Goal: Task Accomplishment & Management: Use online tool/utility

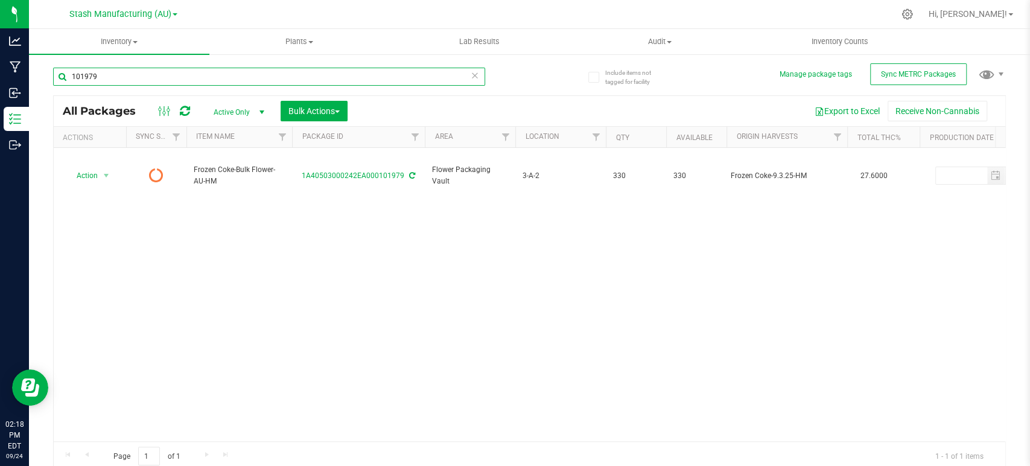
drag, startPoint x: 66, startPoint y: 72, endPoint x: 57, endPoint y: 74, distance: 9.1
click at [57, 74] on input "101979" at bounding box center [269, 77] width 432 height 18
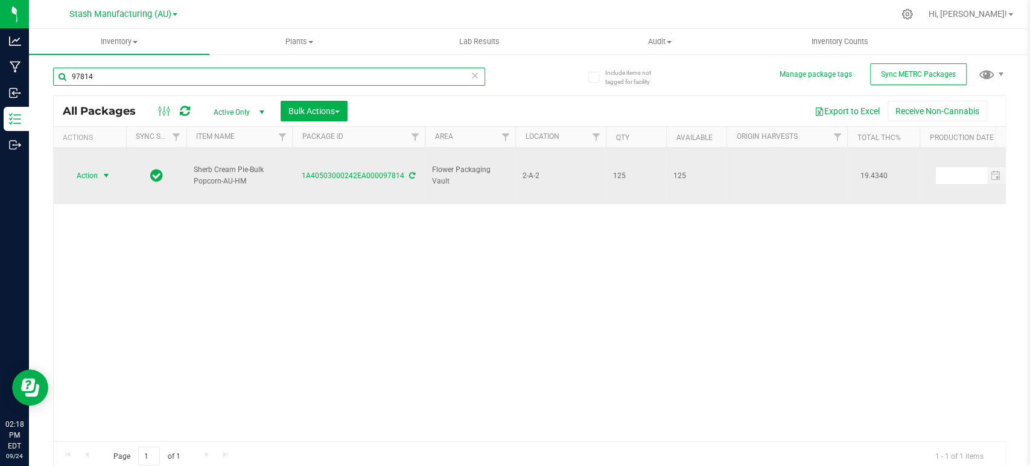
type input "97814"
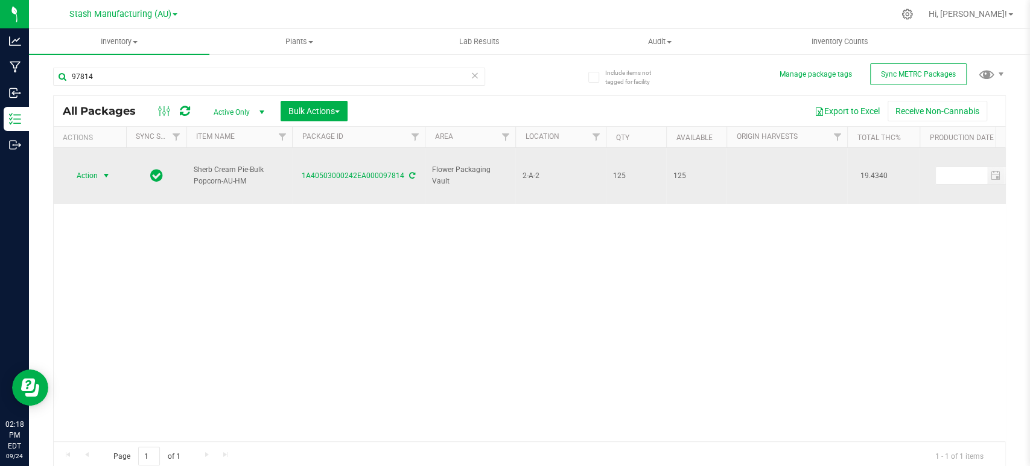
click at [103, 171] on span "select" at bounding box center [106, 176] width 10 height 10
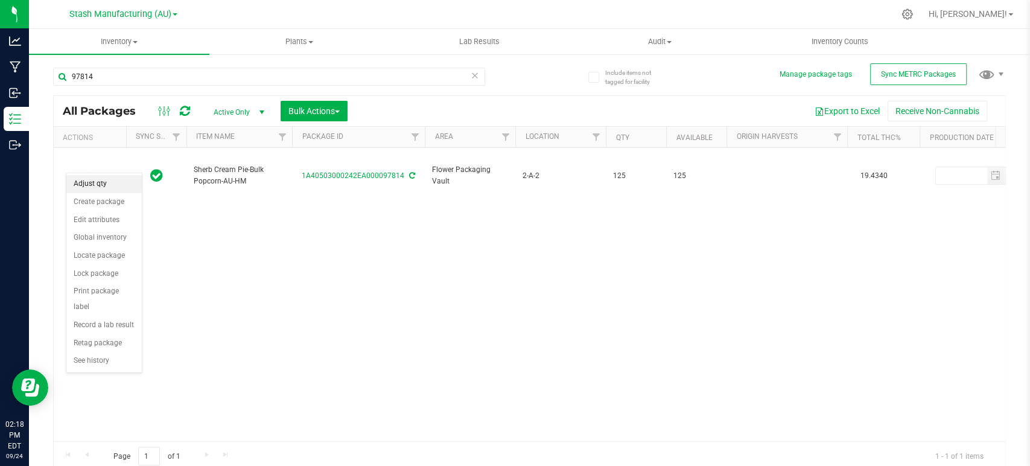
click at [97, 183] on li "Adjust qty" at bounding box center [103, 184] width 75 height 18
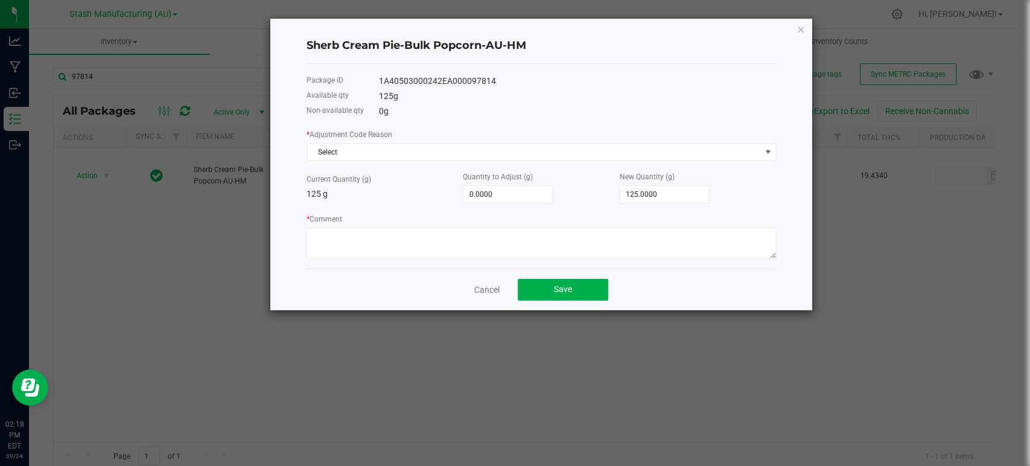
drag, startPoint x: 501, startPoint y: 77, endPoint x: 378, endPoint y: 83, distance: 123.8
click at [378, 83] on div "Package ID 1A40503000242EA000097814" at bounding box center [540, 81] width 469 height 15
copy div "1A40503000242EA000097814"
click at [330, 150] on span "Select" at bounding box center [533, 152] width 453 height 17
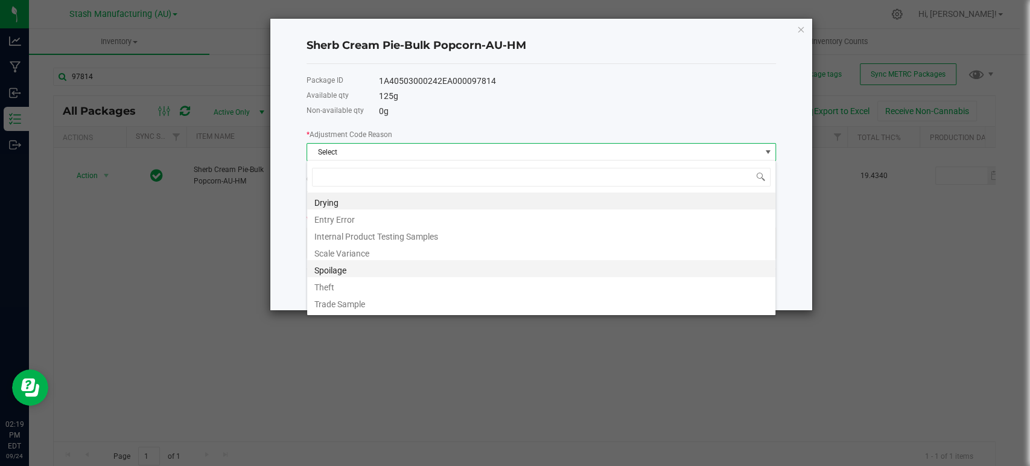
scroll to position [14, 0]
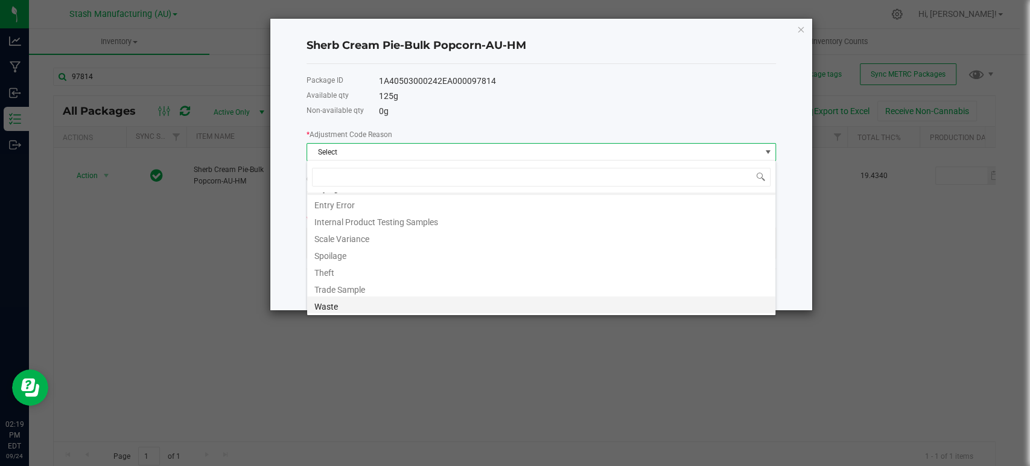
click at [343, 302] on li "Waste" at bounding box center [541, 304] width 468 height 17
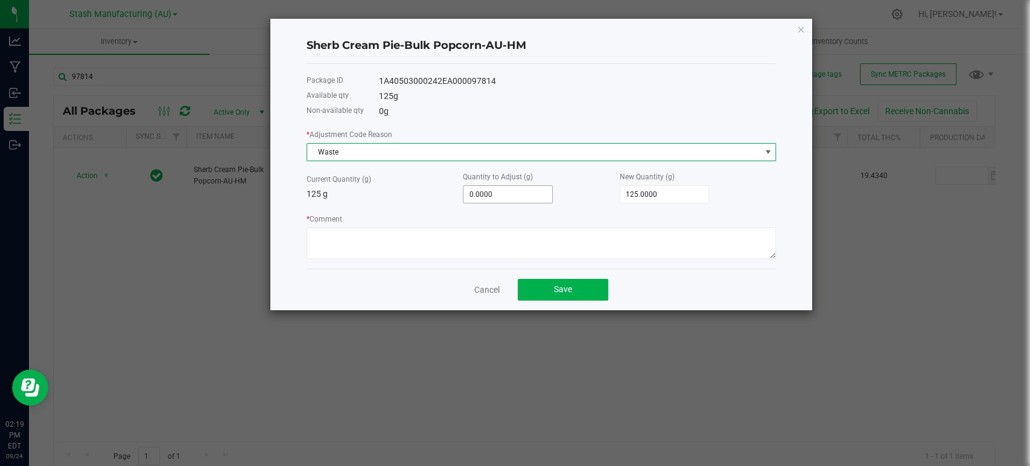
type input "0"
click at [524, 195] on input "0" at bounding box center [507, 194] width 89 height 17
type input "-6"
type input "119.0000"
type input "-63"
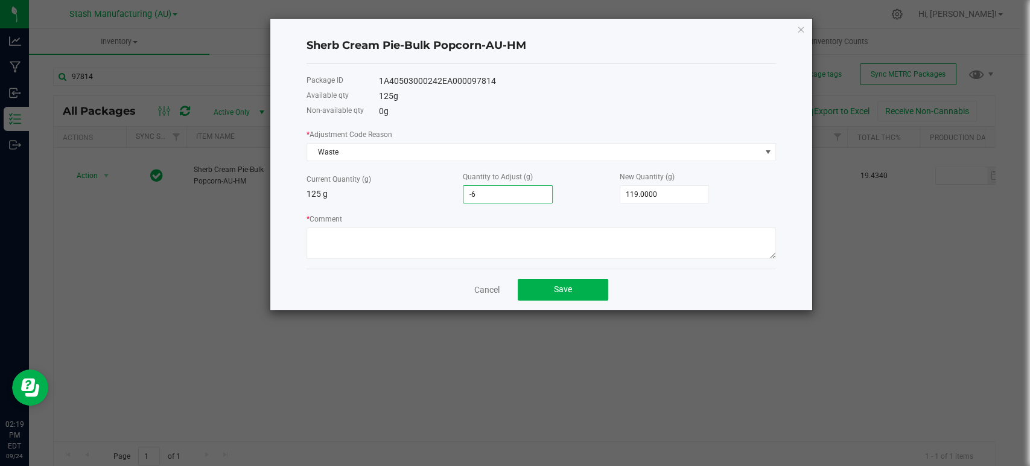
type input "62.0000"
type input "-63.0000"
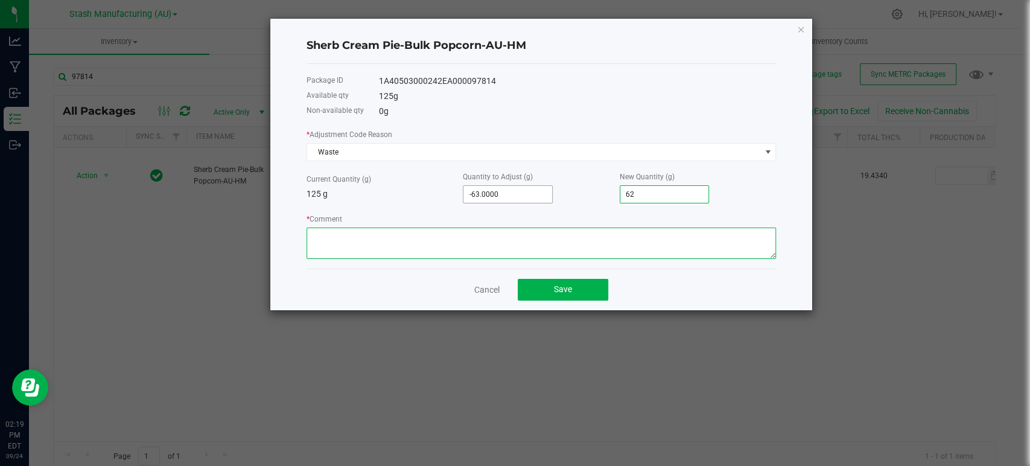
type input "62.0000"
type textarea "PR Waste."
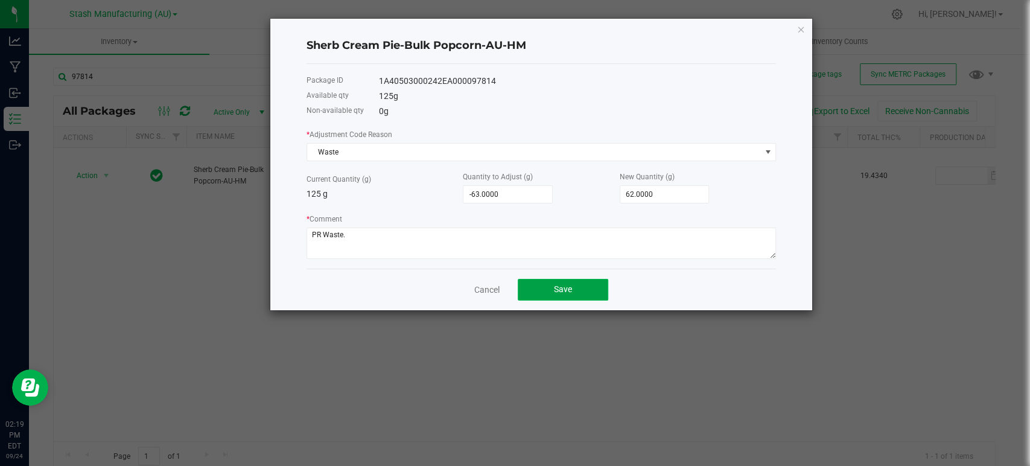
click at [589, 287] on button "Save" at bounding box center [563, 290] width 90 height 22
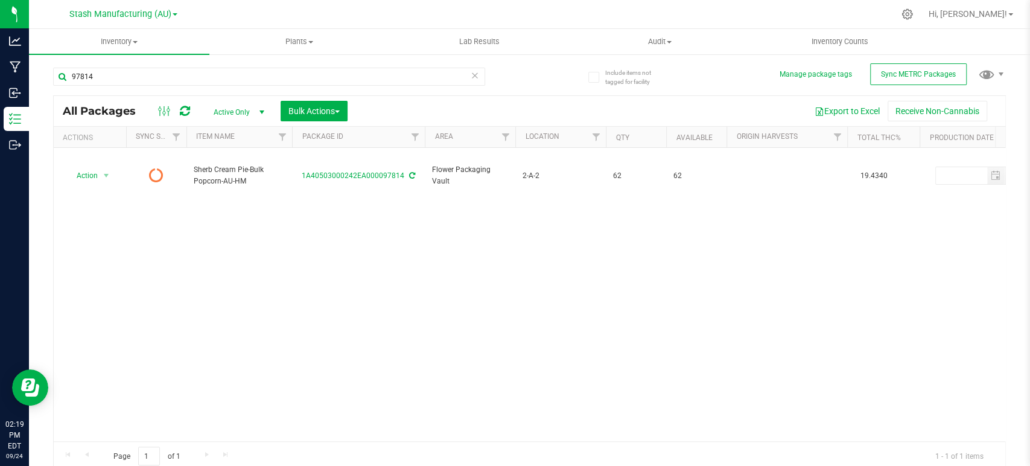
click at [185, 110] on icon at bounding box center [185, 111] width 10 height 12
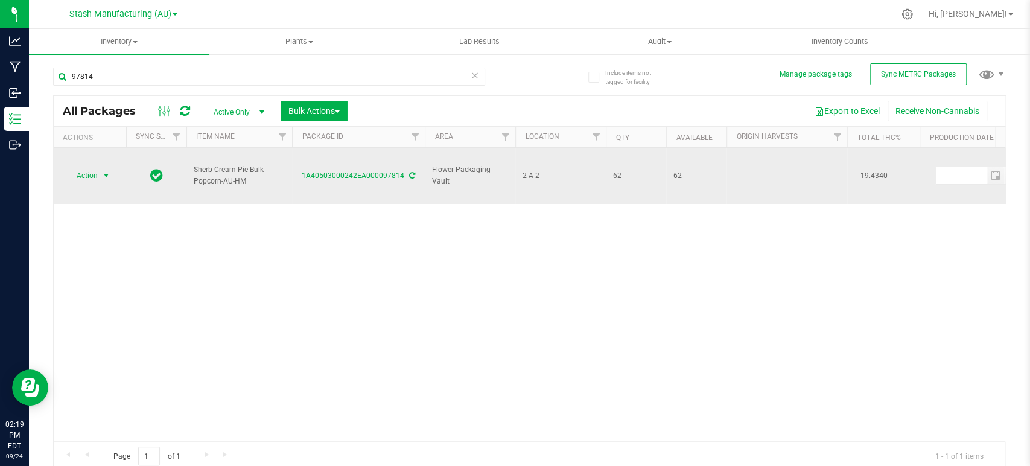
click at [97, 168] on span "Action" at bounding box center [82, 175] width 33 height 17
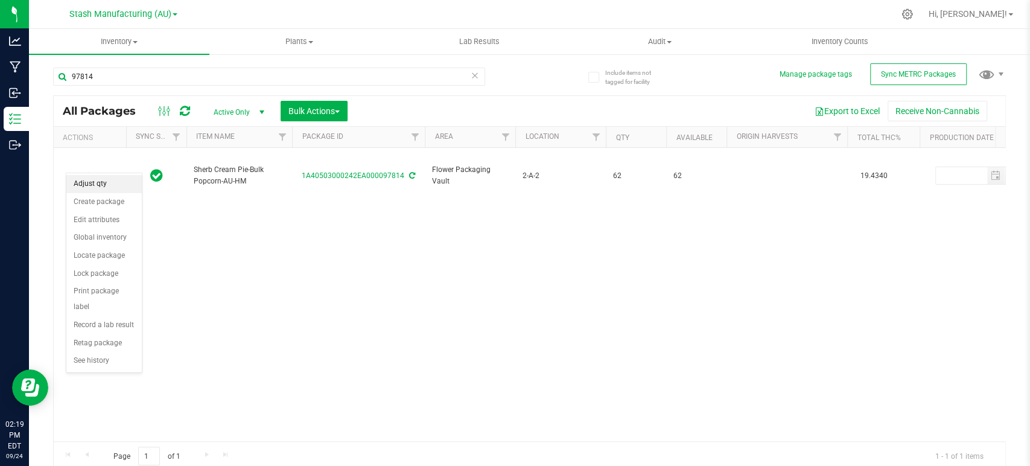
click at [106, 185] on li "Adjust qty" at bounding box center [103, 184] width 75 height 18
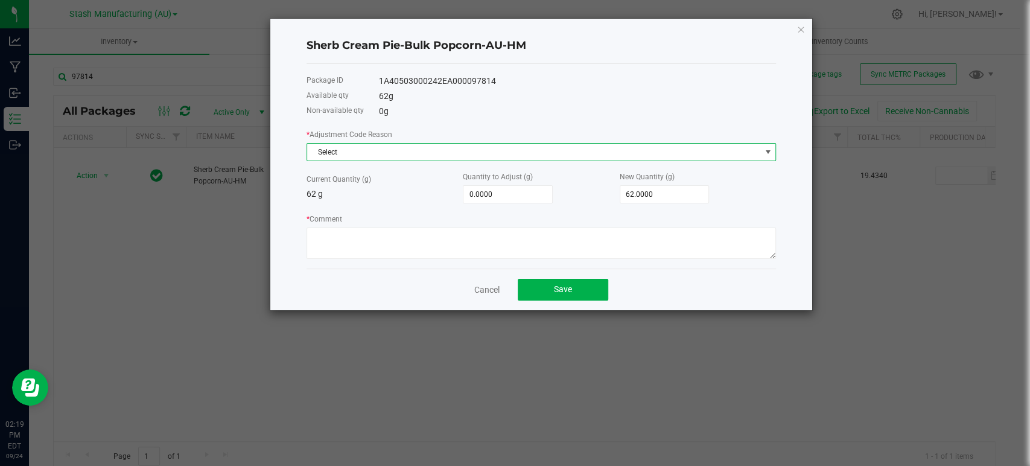
click at [421, 150] on span "Select" at bounding box center [533, 152] width 453 height 17
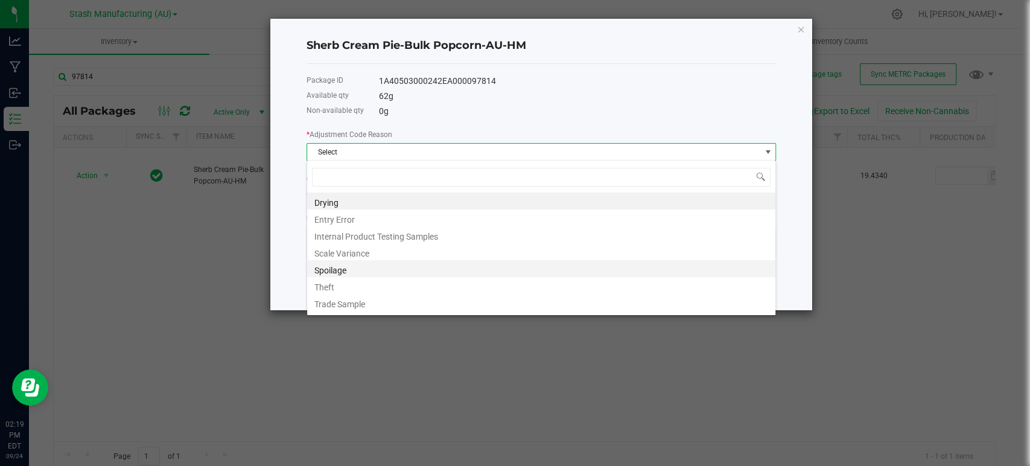
scroll to position [17, 469]
click at [348, 251] on li "Scale Variance" at bounding box center [541, 251] width 468 height 17
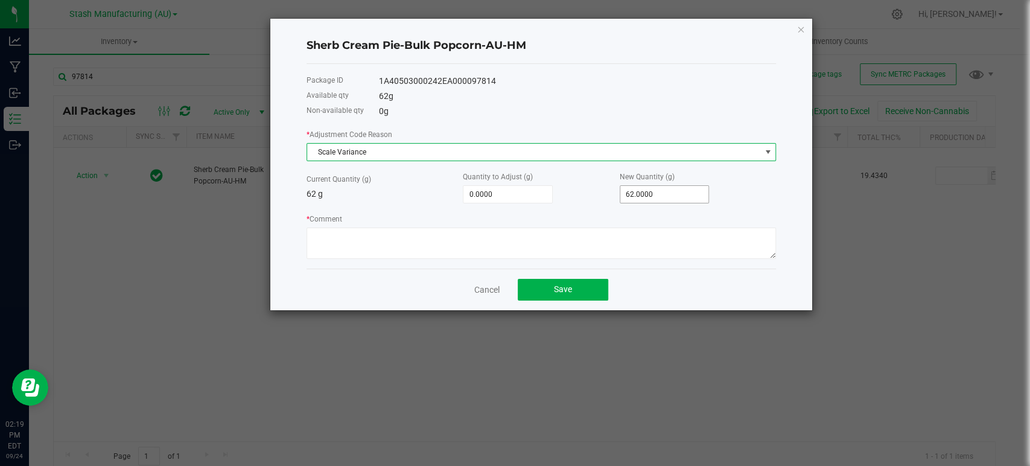
type input "62"
click at [661, 193] on input "62" at bounding box center [664, 194] width 89 height 17
type input "-62.0000"
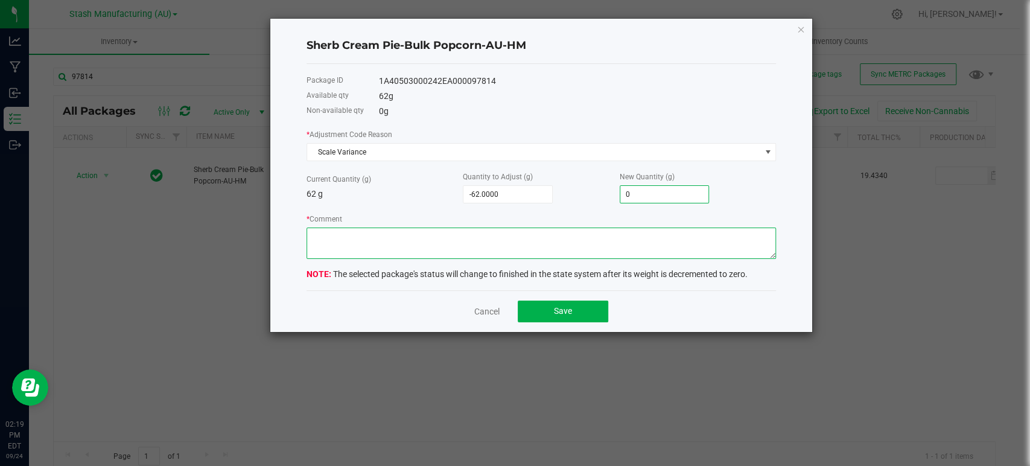
type input "0.0000"
type textarea "Scale variance."
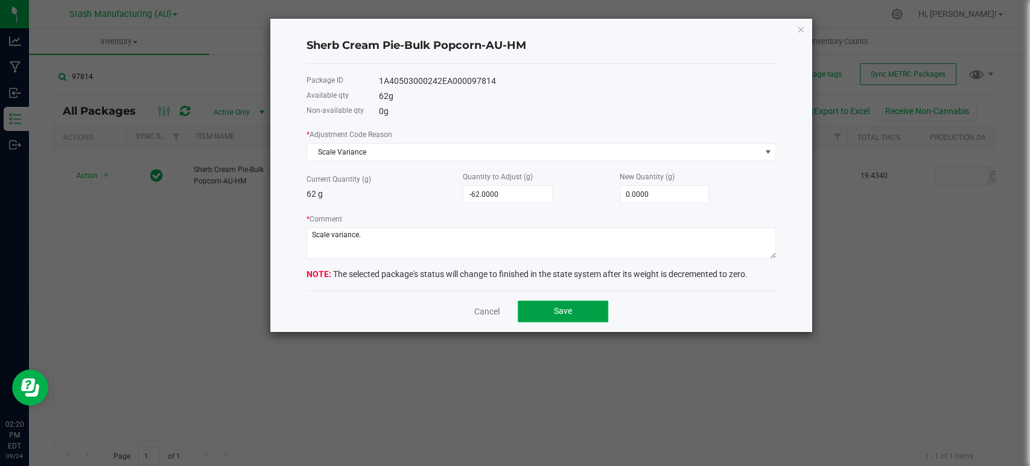
click at [594, 312] on button "Save" at bounding box center [563, 311] width 90 height 22
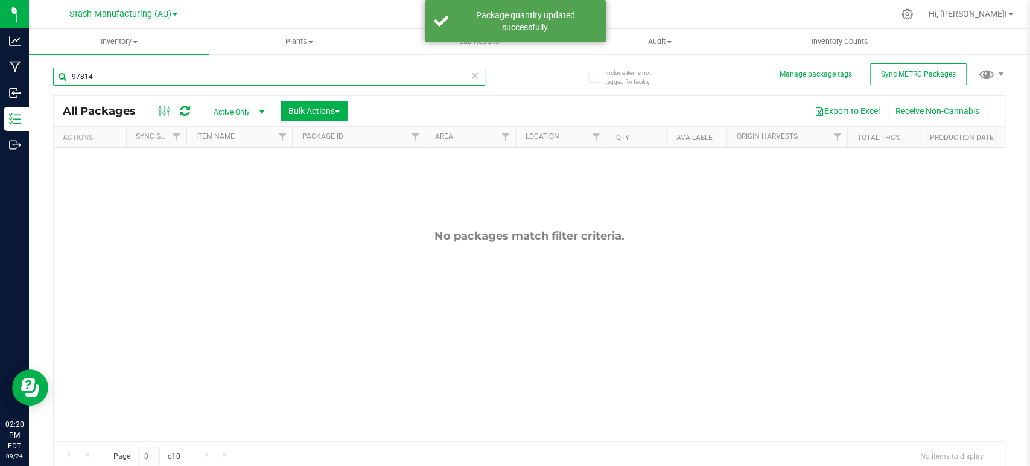
click at [106, 80] on input "97814" at bounding box center [269, 77] width 432 height 18
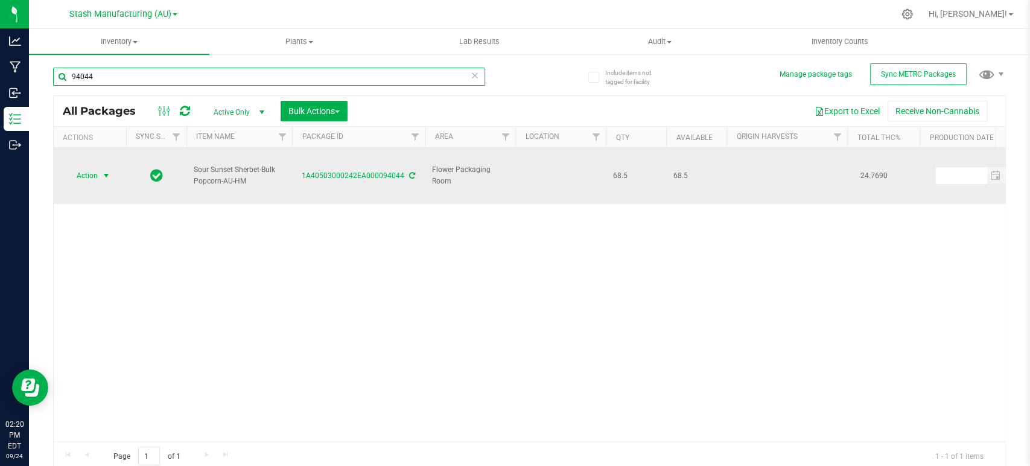
type input "94044"
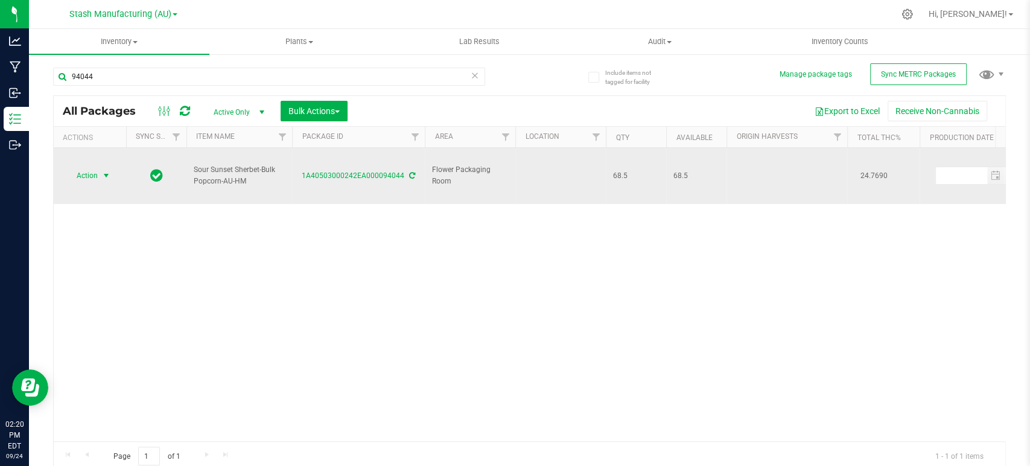
click at [91, 167] on span "Action" at bounding box center [82, 175] width 33 height 17
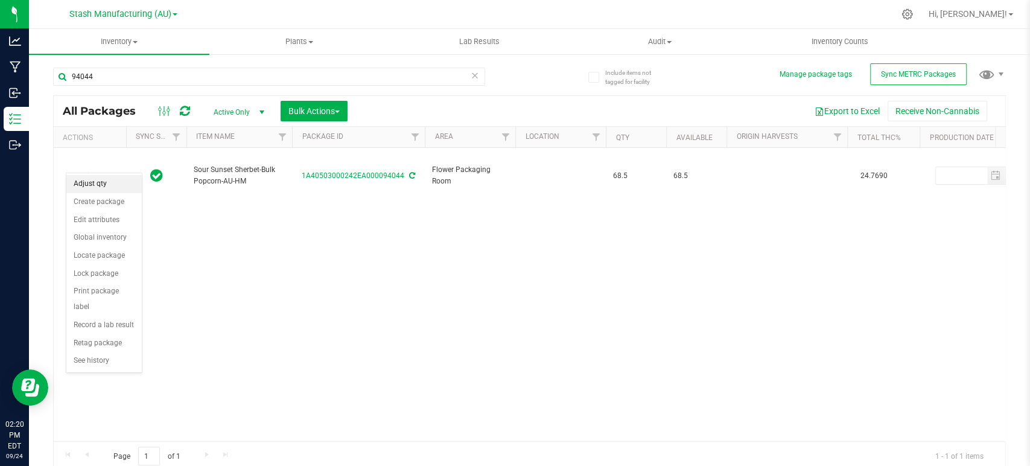
click at [92, 183] on li "Adjust qty" at bounding box center [103, 184] width 75 height 18
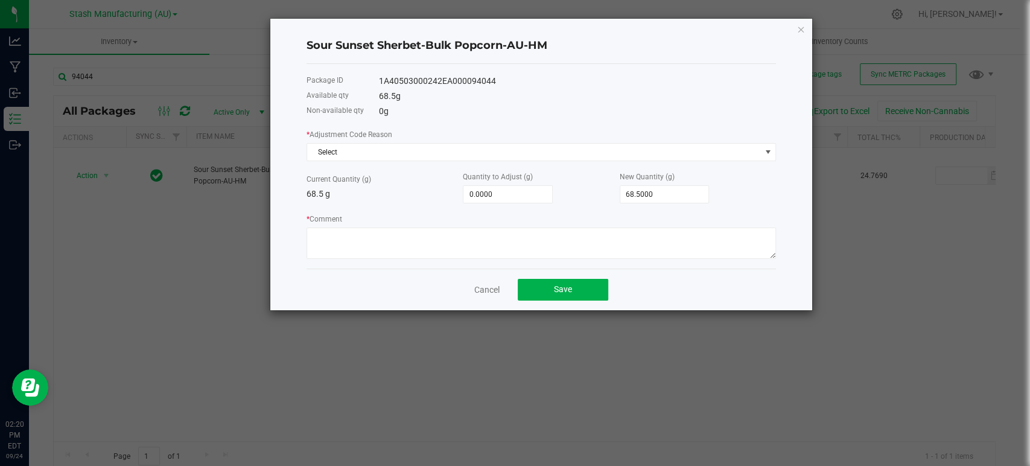
drag, startPoint x: 504, startPoint y: 83, endPoint x: 370, endPoint y: 75, distance: 134.2
click at [370, 75] on div "Package ID 1A40503000242EA000094044" at bounding box center [540, 81] width 469 height 15
copy div "1A40503000242EA000094044"
click at [355, 151] on span "Select" at bounding box center [533, 152] width 453 height 17
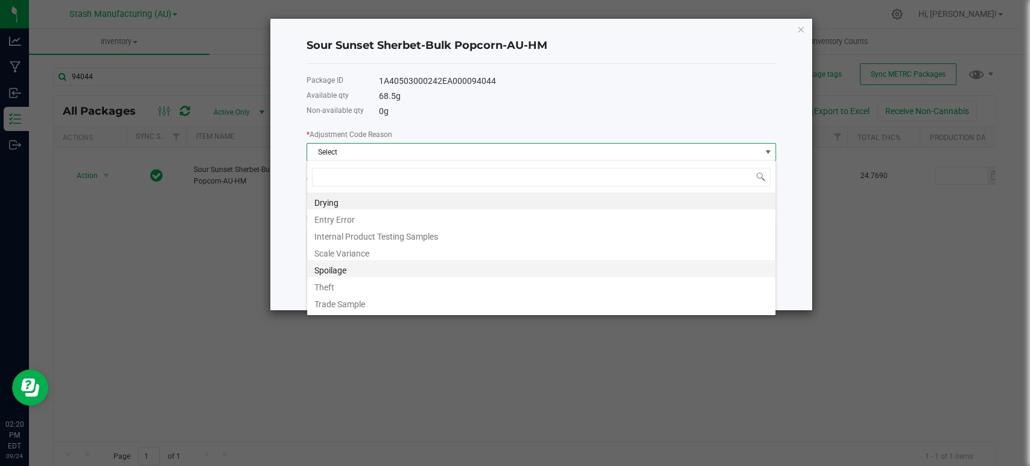
scroll to position [14, 0]
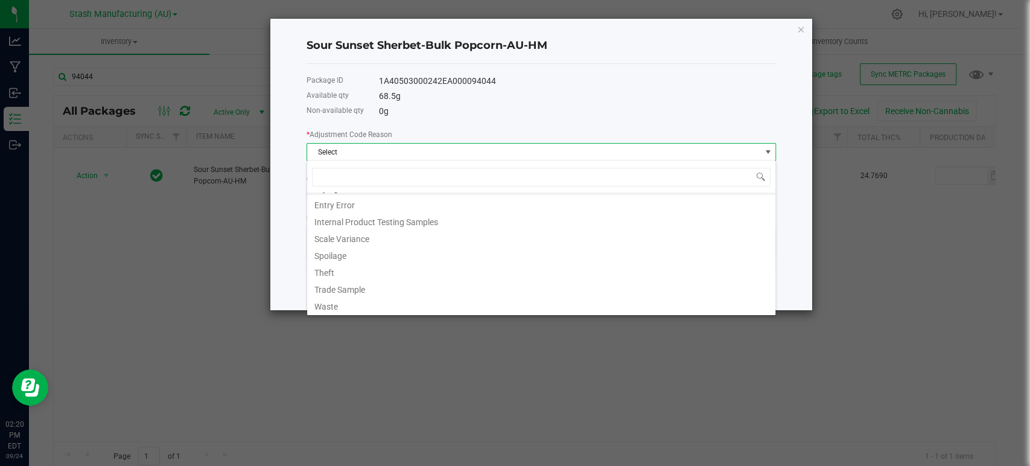
click at [333, 308] on li "Waste" at bounding box center [541, 304] width 468 height 17
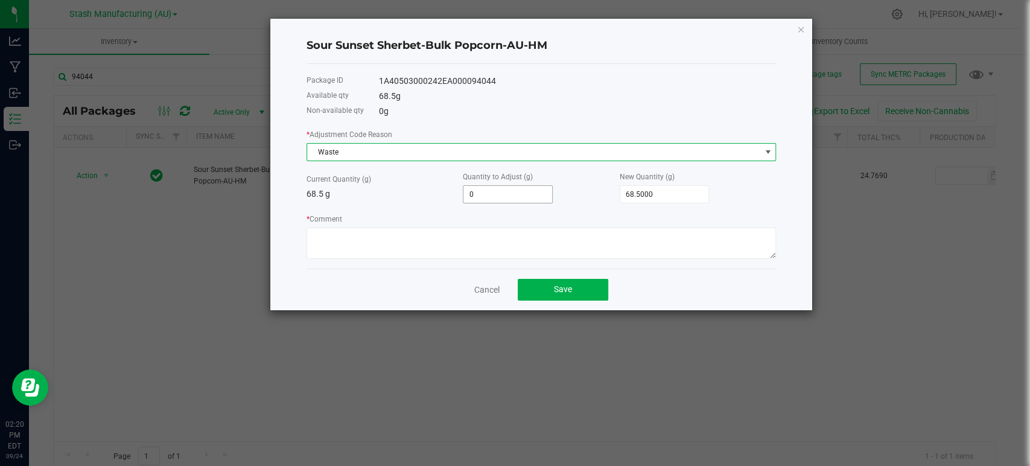
click at [536, 186] on input "0" at bounding box center [507, 194] width 89 height 17
type input "-1"
type input "67.5000"
type input "-14"
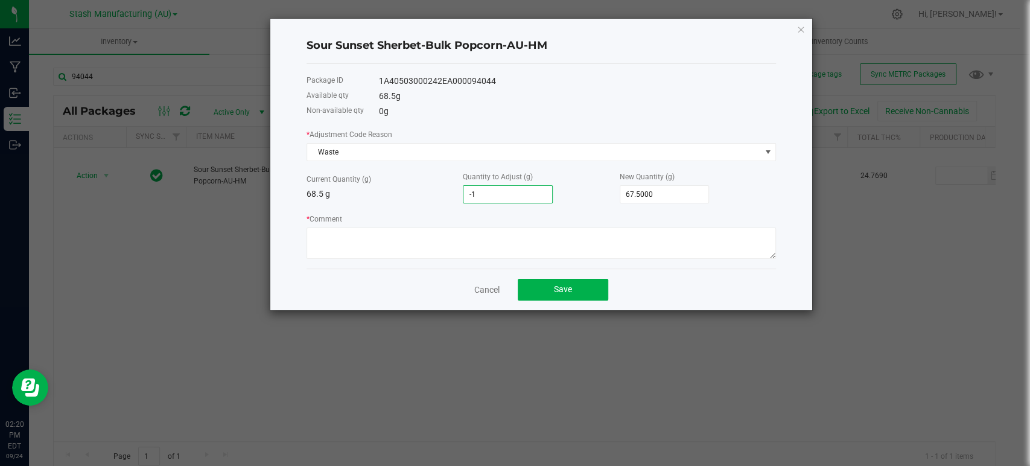
type input "54.5000"
type input "-14.0000"
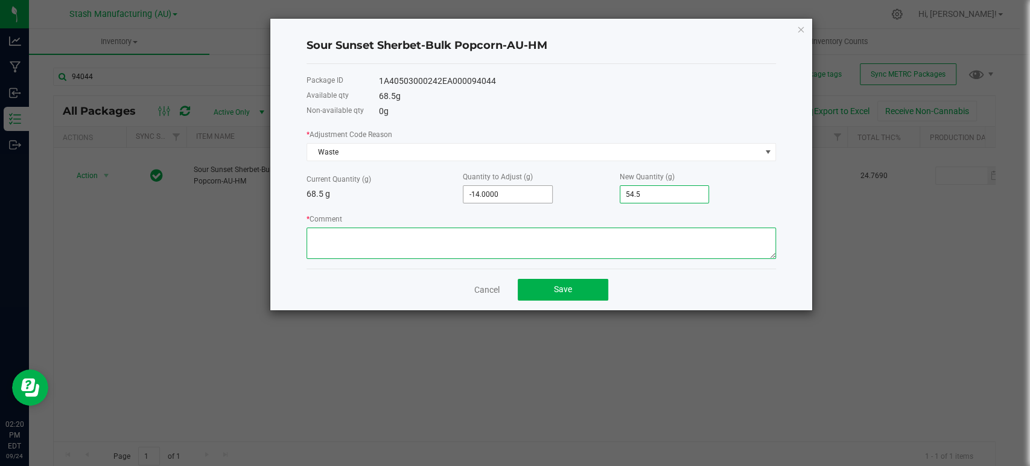
type input "54.5000"
type textarea "PR Waste."
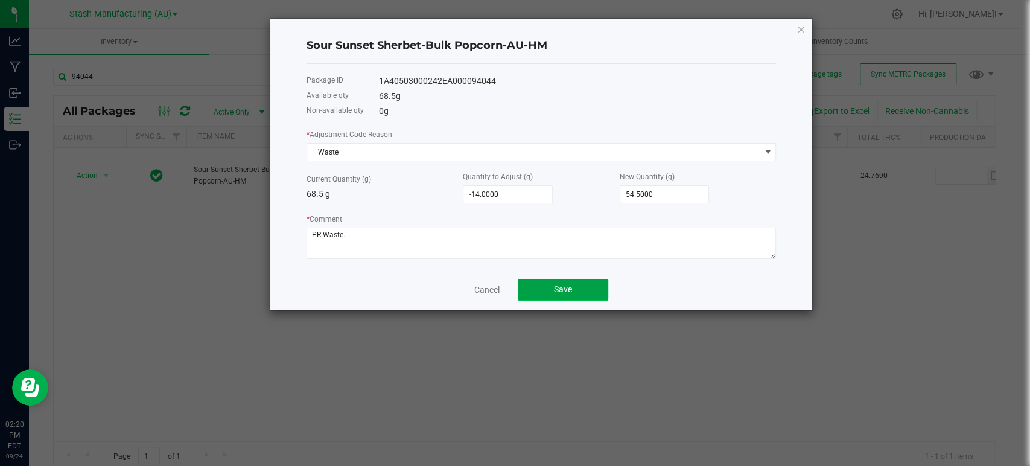
click at [557, 287] on span "Save" at bounding box center [563, 289] width 18 height 10
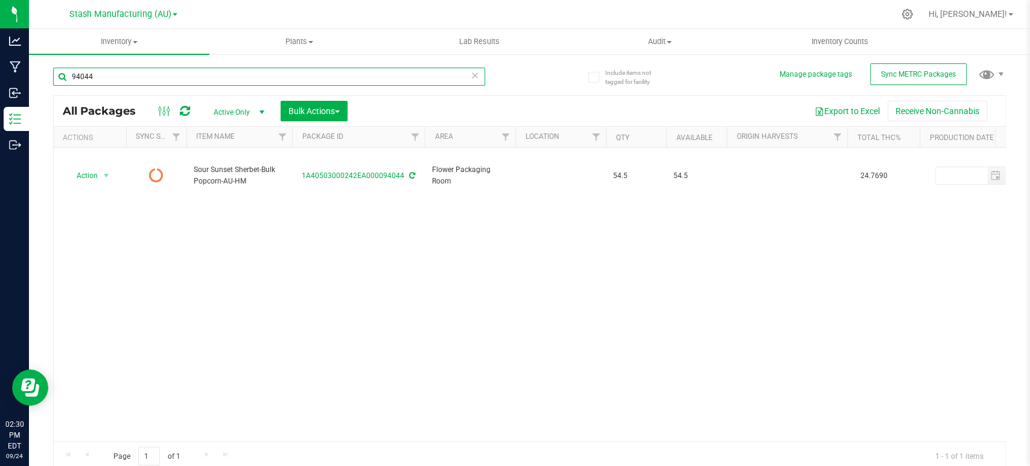
click at [133, 75] on input "94044" at bounding box center [269, 77] width 432 height 18
click at [132, 75] on input "94044" at bounding box center [269, 77] width 432 height 18
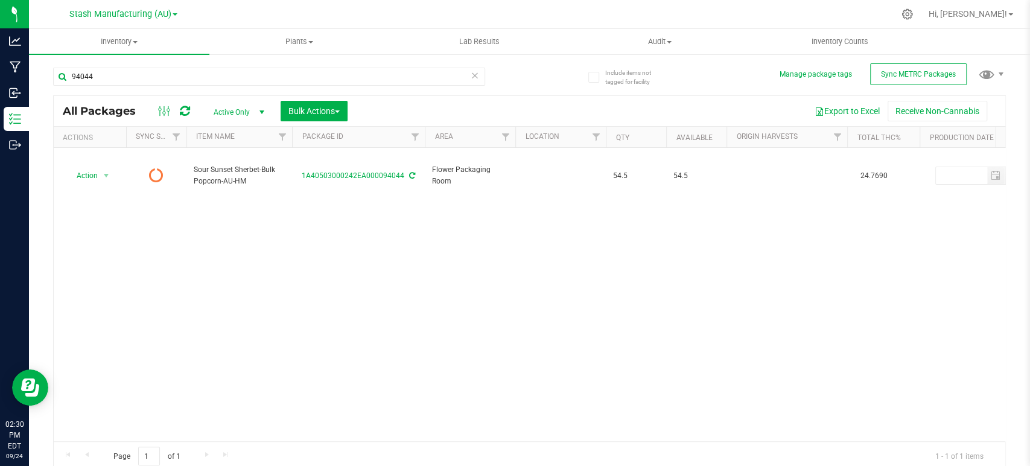
click at [195, 241] on div "Action Action Edit attributes Global inventory Lock package Print package label…" at bounding box center [529, 294] width 951 height 293
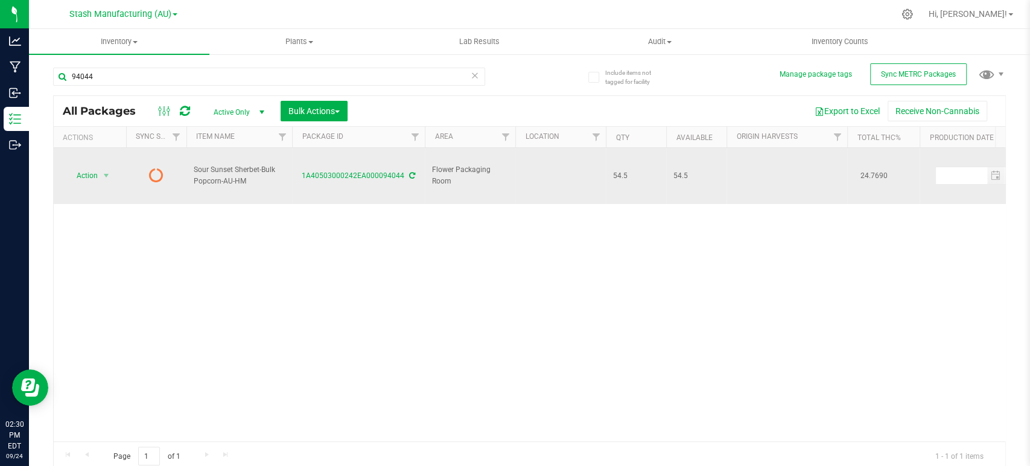
click at [83, 167] on span "Action" at bounding box center [82, 175] width 33 height 17
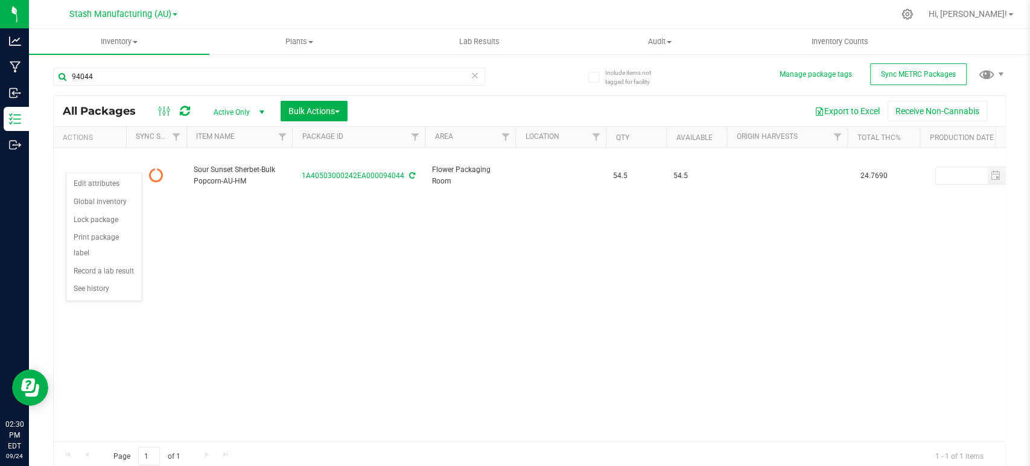
click at [267, 274] on div "Action Action Edit attributes Global inventory Lock package Print package label…" at bounding box center [529, 294] width 951 height 293
click at [180, 110] on icon at bounding box center [185, 111] width 10 height 12
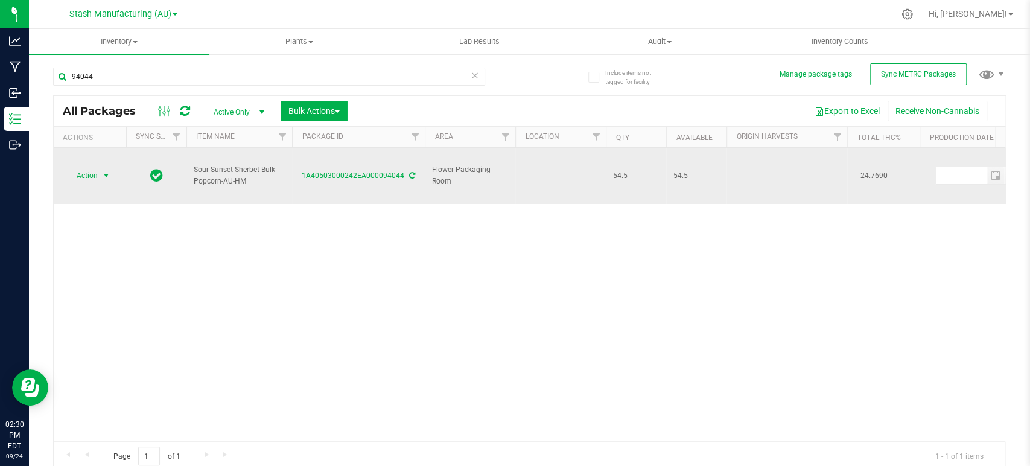
click at [83, 167] on span "Action" at bounding box center [82, 175] width 33 height 17
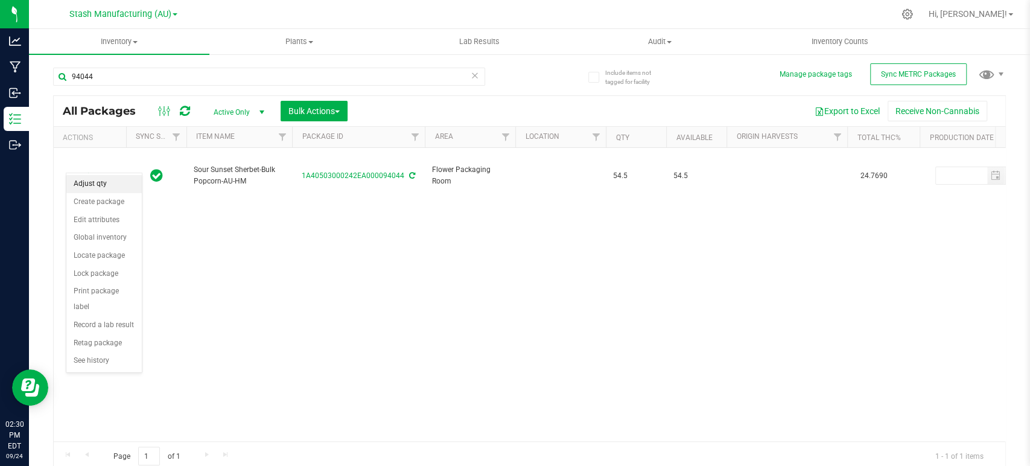
click at [89, 180] on li "Adjust qty" at bounding box center [103, 184] width 75 height 18
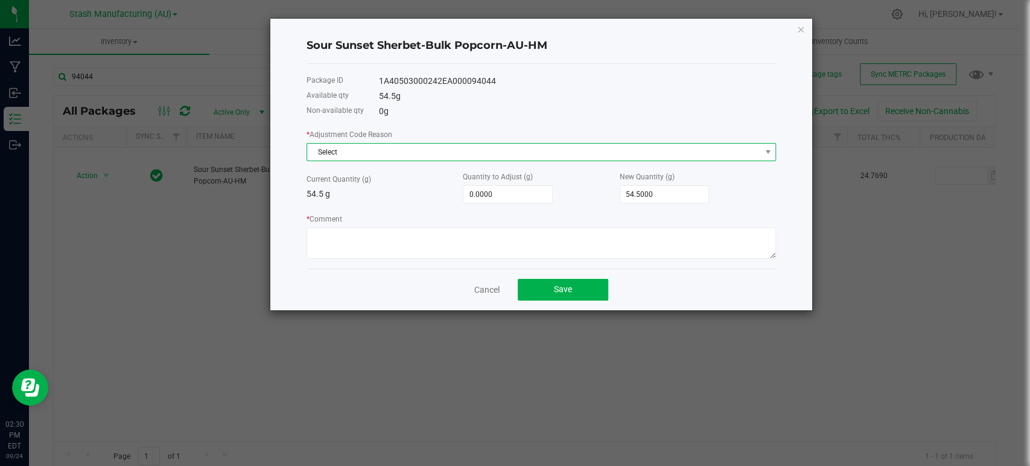
click at [437, 159] on span "Select" at bounding box center [540, 152] width 469 height 18
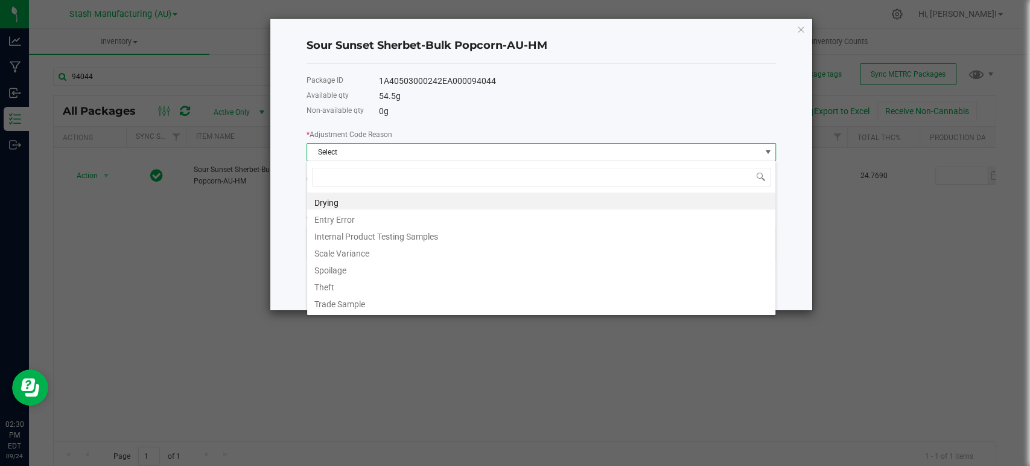
scroll to position [17, 469]
click at [364, 260] on li "Spoilage" at bounding box center [541, 268] width 468 height 17
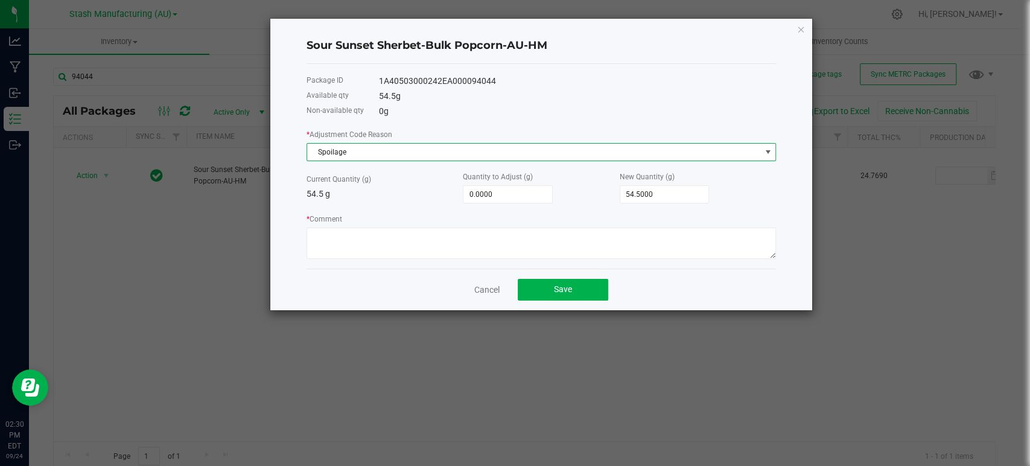
click at [366, 153] on span "Spoilage" at bounding box center [533, 152] width 453 height 17
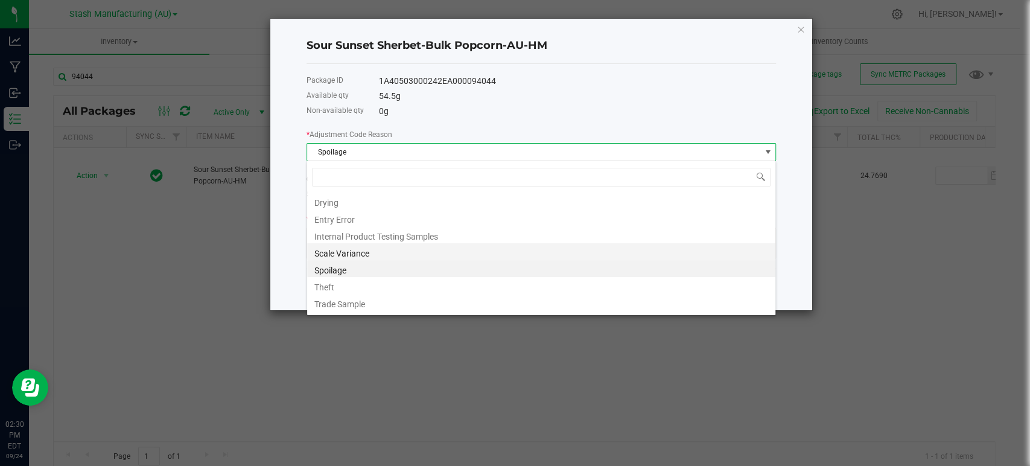
click at [365, 257] on li "Scale Variance" at bounding box center [541, 251] width 468 height 17
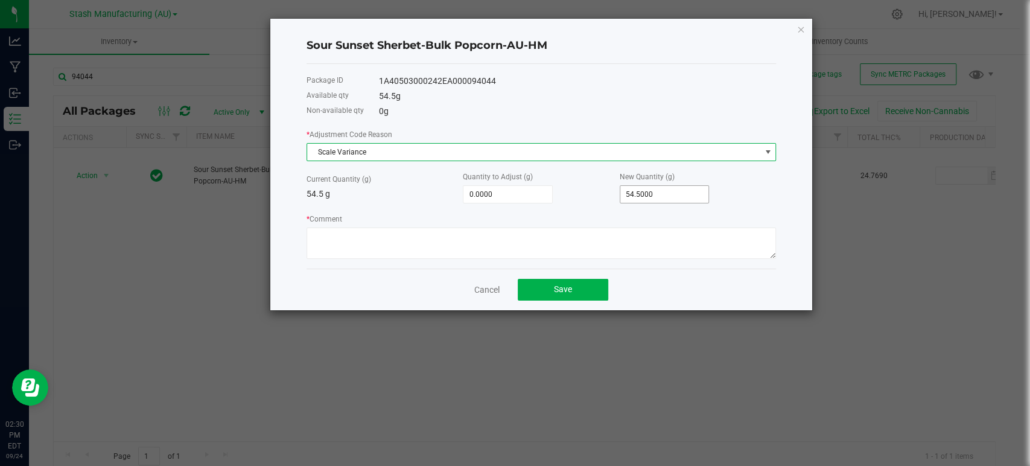
type input "54.5"
click at [655, 196] on input "54.5" at bounding box center [664, 194] width 89 height 17
type input "-54.5000"
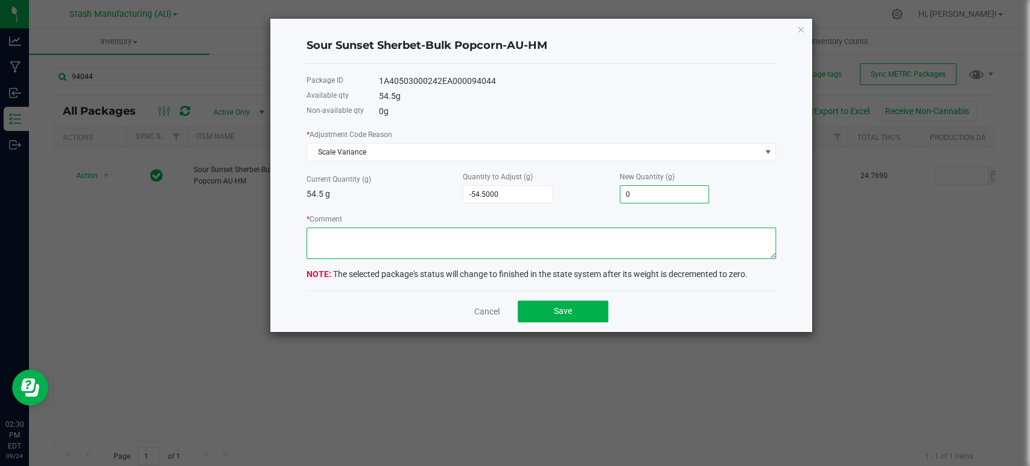
type input "0.0000"
type textarea "Scale variance"
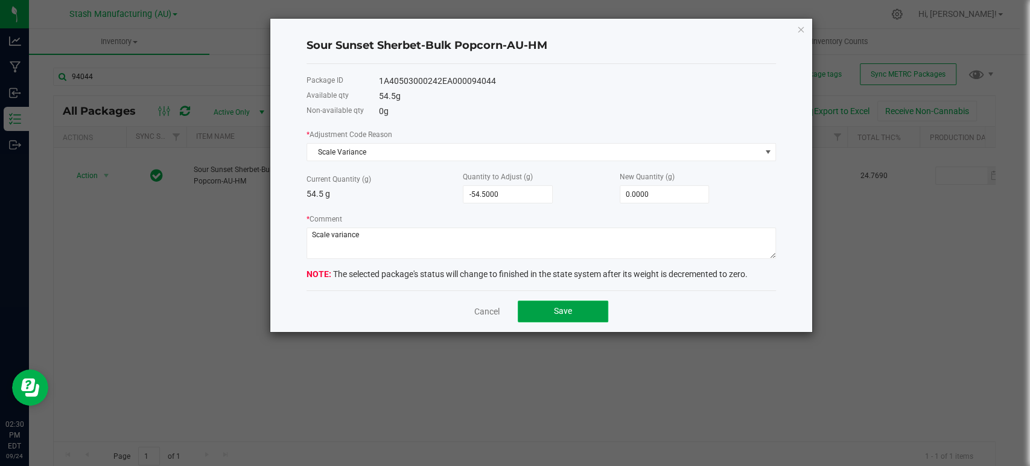
click at [560, 312] on span "Save" at bounding box center [563, 311] width 18 height 10
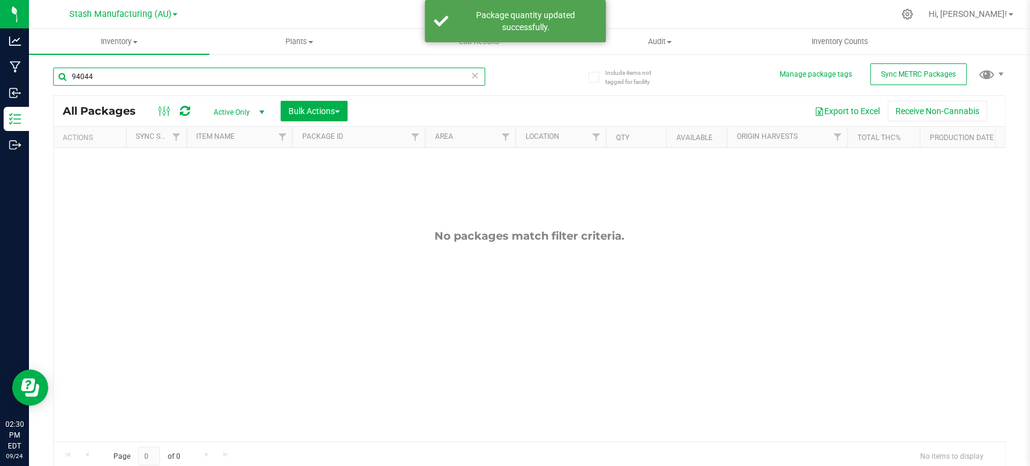
click at [145, 82] on input "94044" at bounding box center [269, 77] width 432 height 18
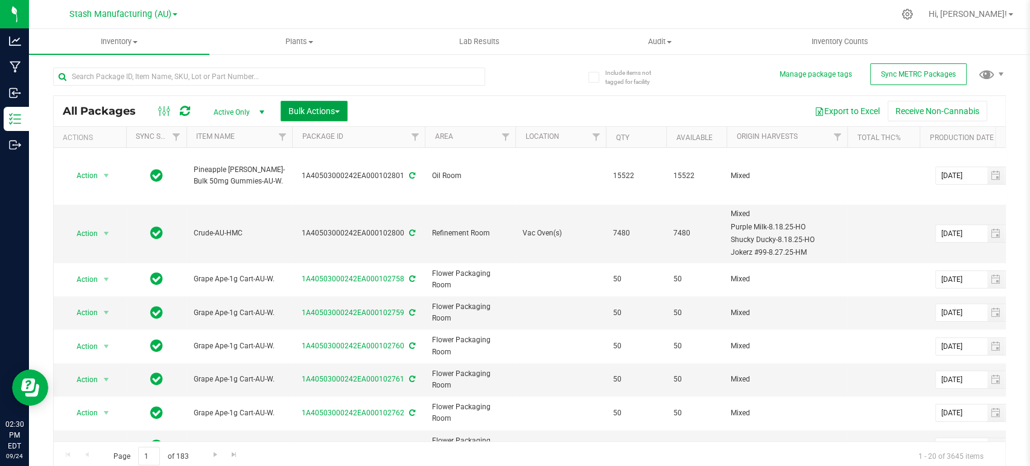
click at [297, 113] on span "Bulk Actions" at bounding box center [313, 111] width 51 height 10
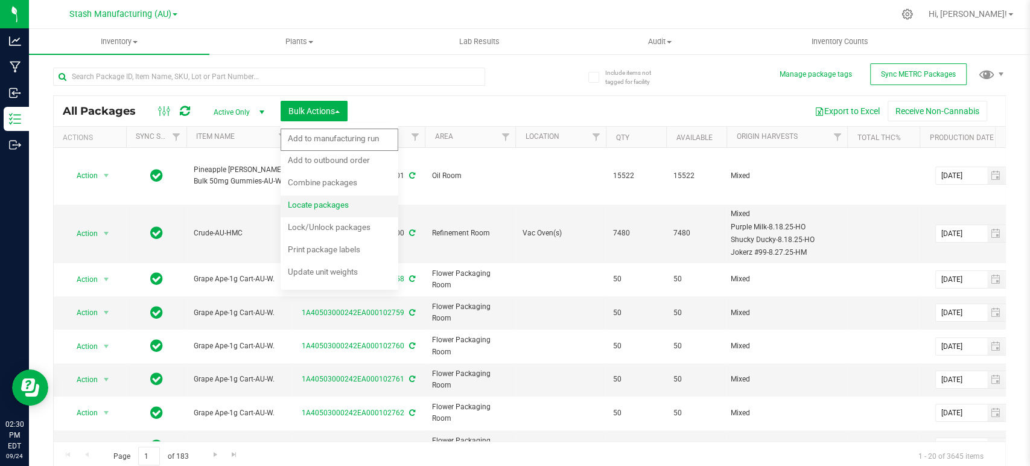
click at [322, 206] on span "Locate packages" at bounding box center [318, 205] width 61 height 10
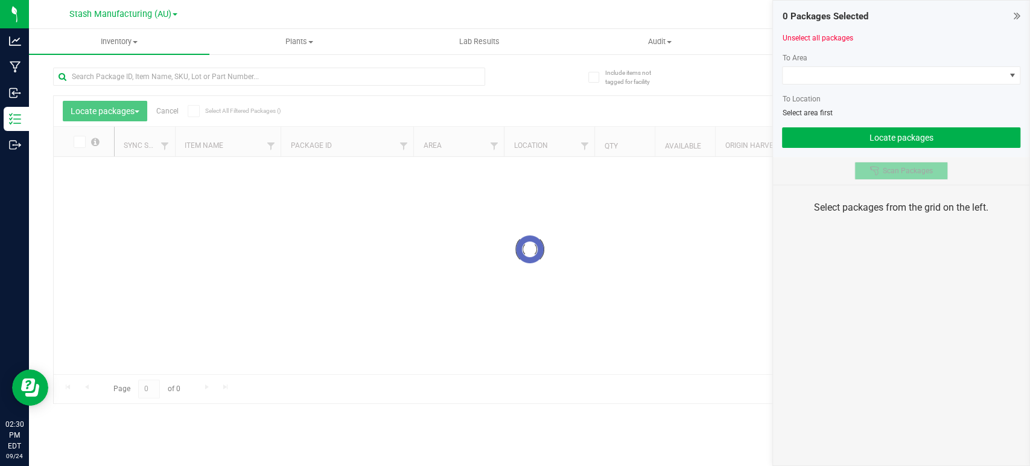
click at [904, 164] on button "Scan Packages" at bounding box center [901, 171] width 94 height 18
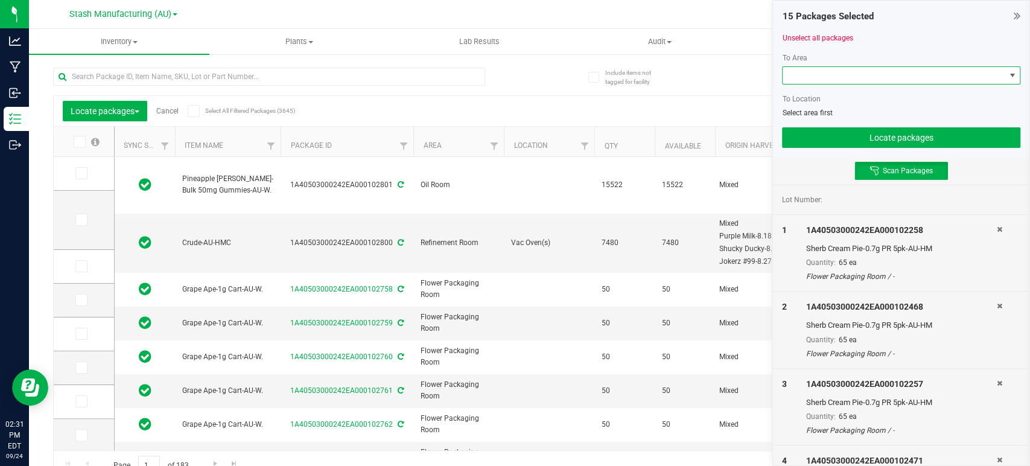
click at [825, 83] on span at bounding box center [893, 75] width 222 height 17
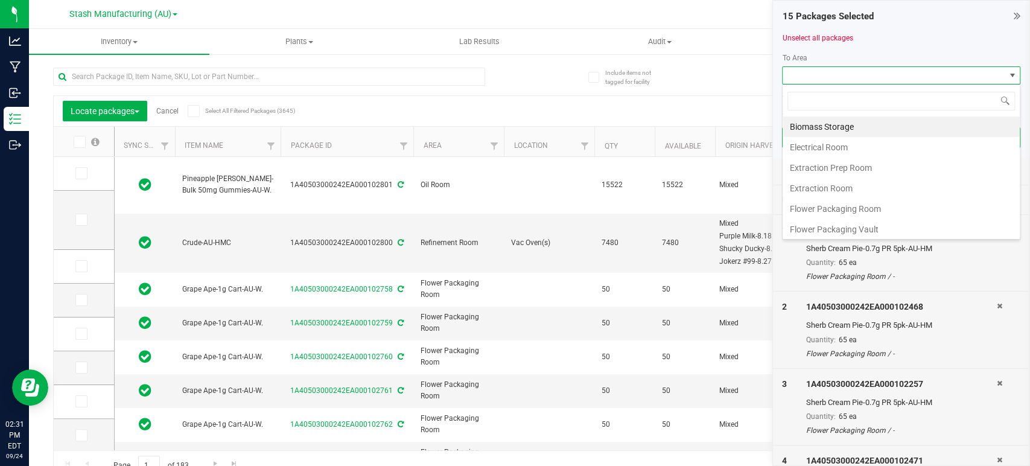
scroll to position [17, 238]
type input "pro"
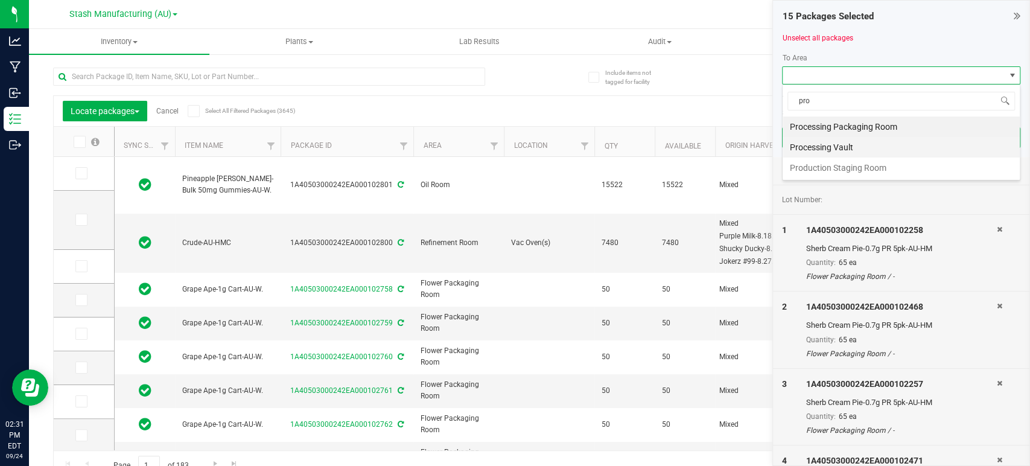
click at [854, 148] on li "Processing Vault" at bounding box center [900, 147] width 237 height 21
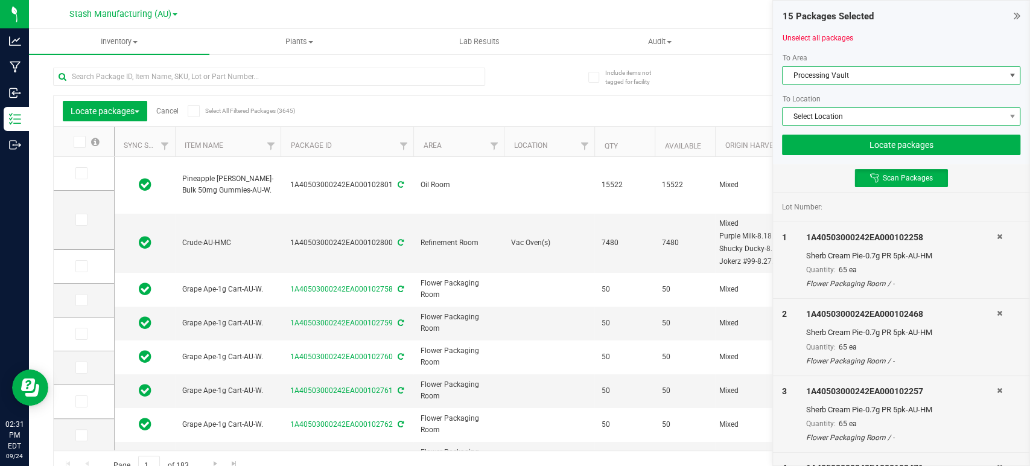
click at [849, 112] on span "Select Location" at bounding box center [893, 116] width 222 height 17
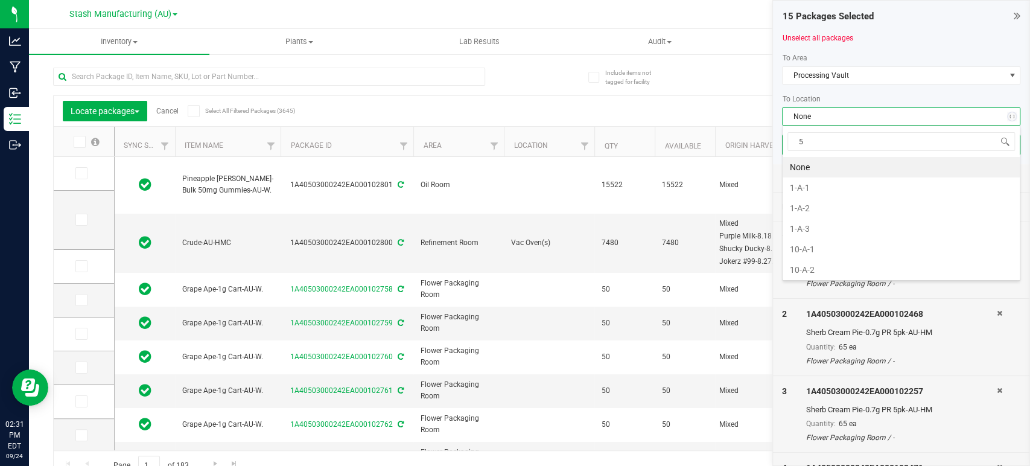
type input "5-"
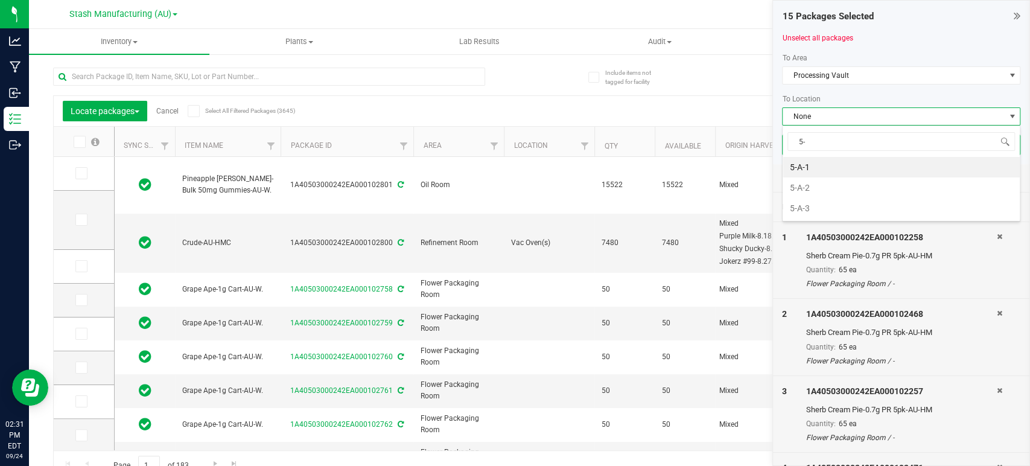
drag, startPoint x: 816, startPoint y: 187, endPoint x: 852, endPoint y: 144, distance: 56.9
click at [815, 187] on li "5-A-2" at bounding box center [900, 187] width 237 height 21
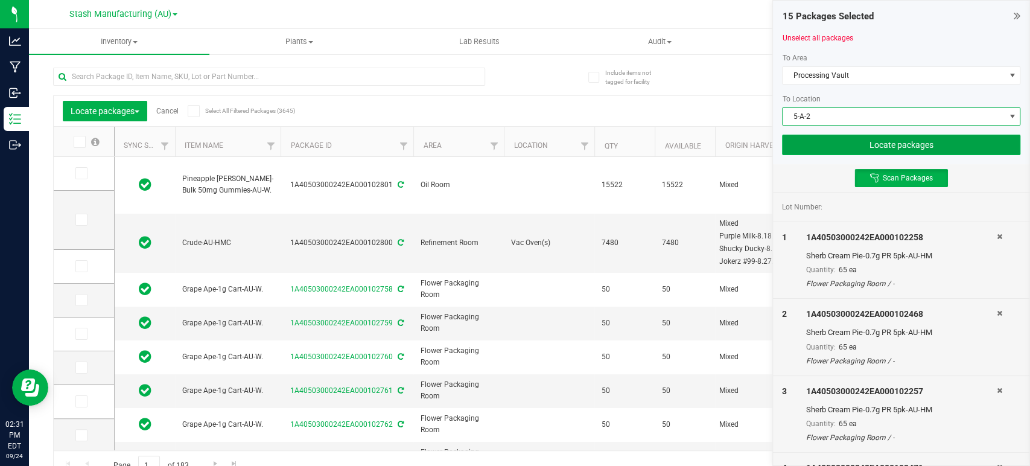
click at [859, 144] on button "Locate packages" at bounding box center [901, 145] width 238 height 21
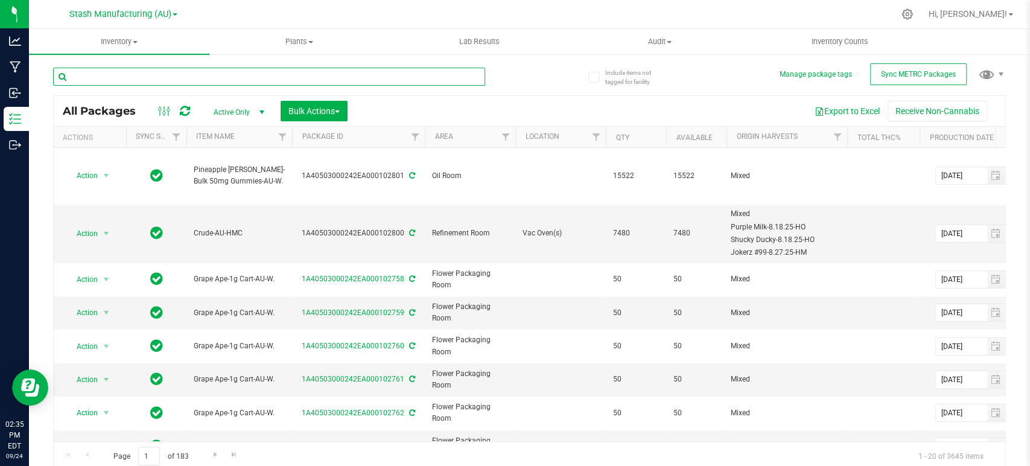
click at [226, 78] on input "text" at bounding box center [269, 77] width 432 height 18
type input "101745"
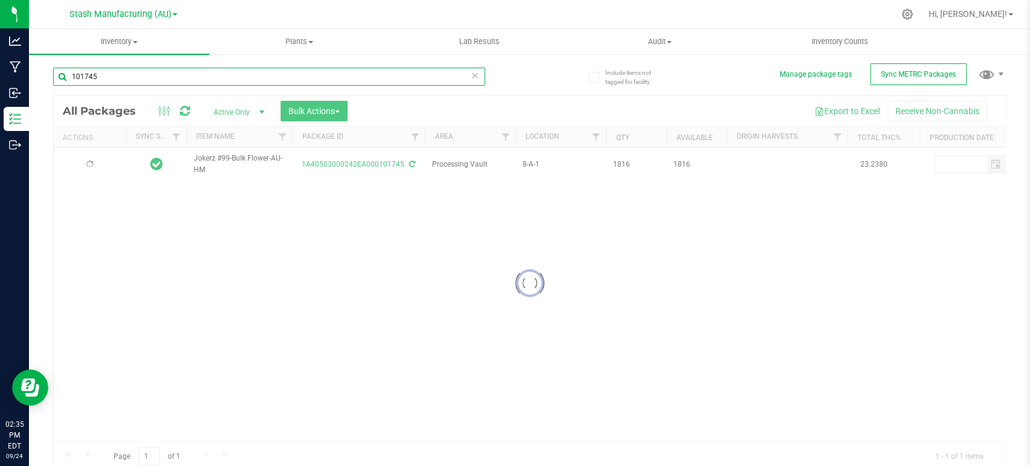
type input "[DATE]"
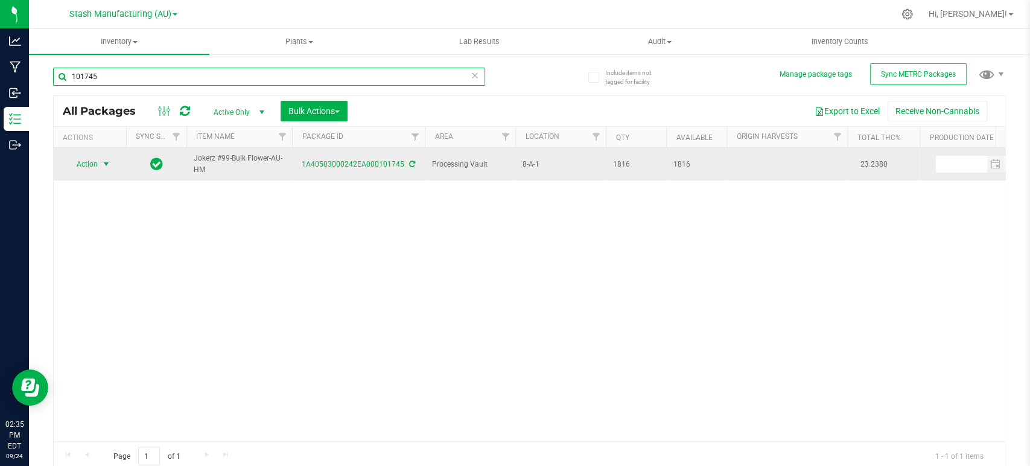
type input "101745"
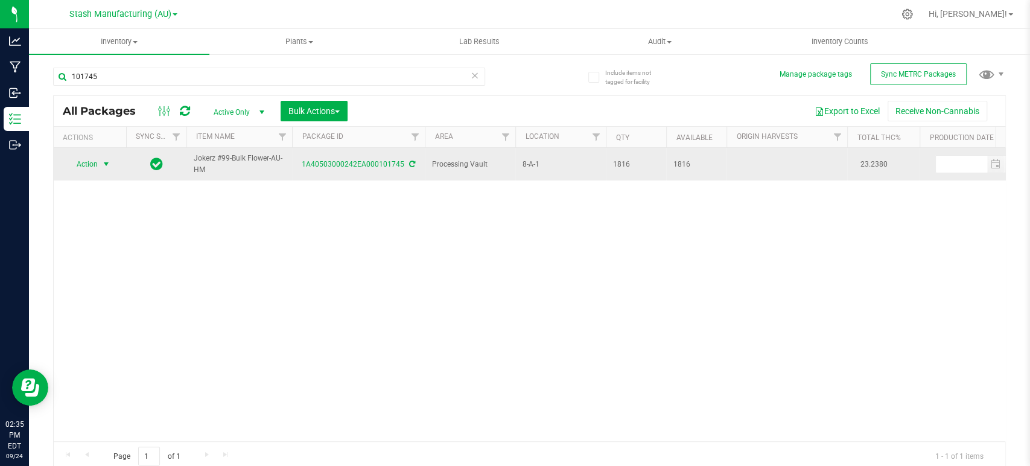
click at [89, 162] on span "Action" at bounding box center [82, 164] width 33 height 17
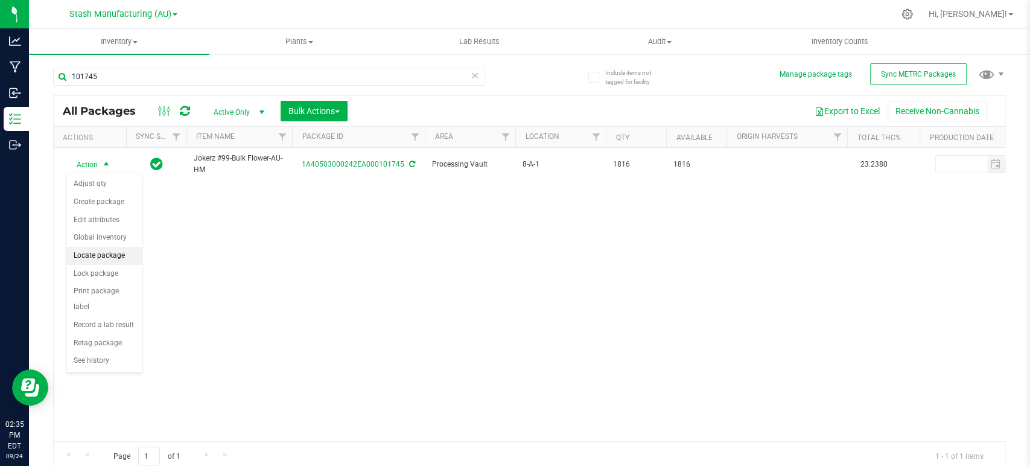
click at [98, 254] on li "Locate package" at bounding box center [103, 256] width 75 height 18
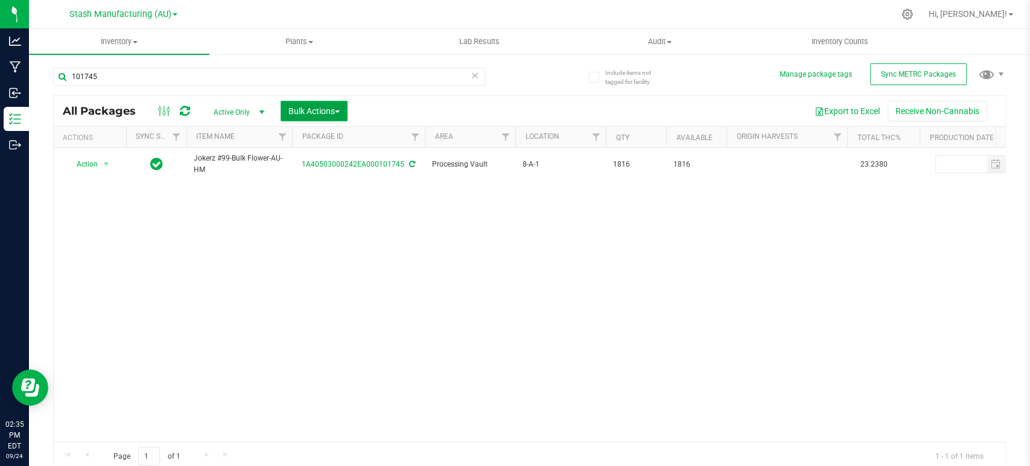
click at [325, 109] on span "Bulk Actions" at bounding box center [313, 111] width 51 height 10
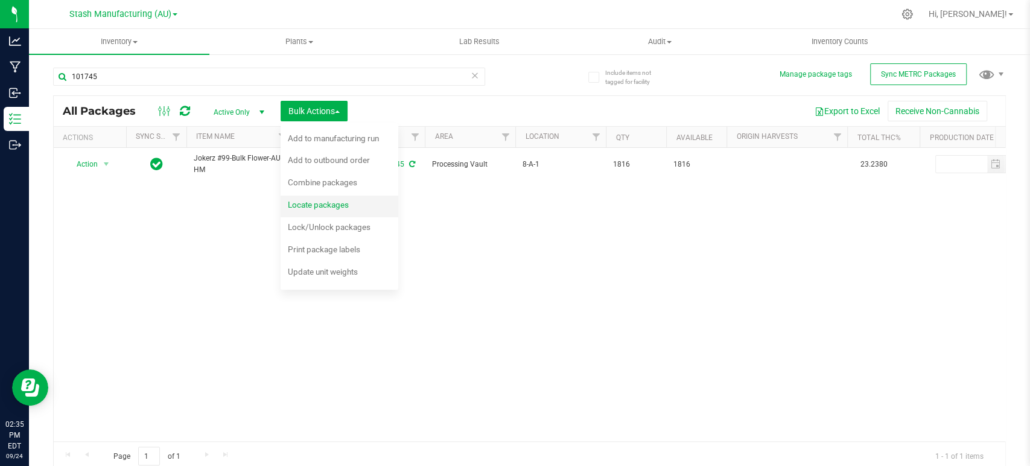
click at [309, 203] on span "Locate packages" at bounding box center [318, 205] width 61 height 10
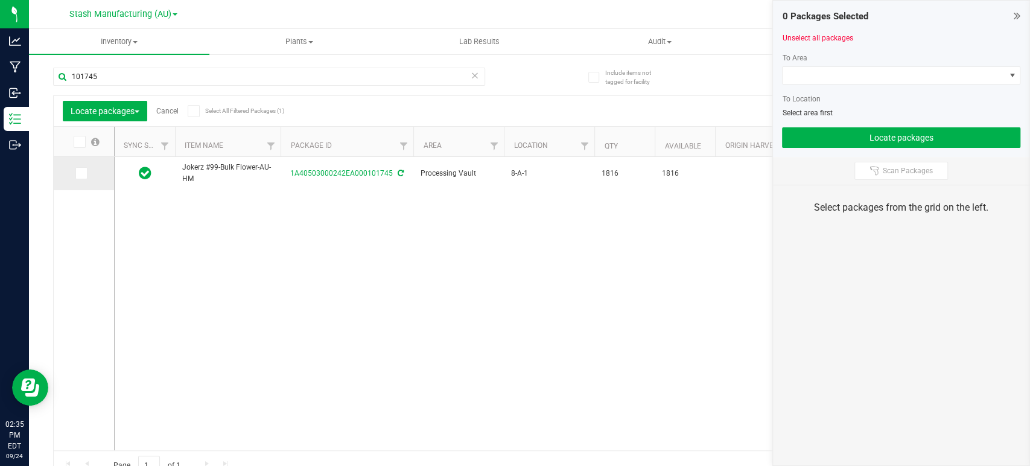
click at [80, 173] on icon at bounding box center [81, 173] width 8 height 0
click at [0, 0] on input "checkbox" at bounding box center [0, 0] width 0 height 0
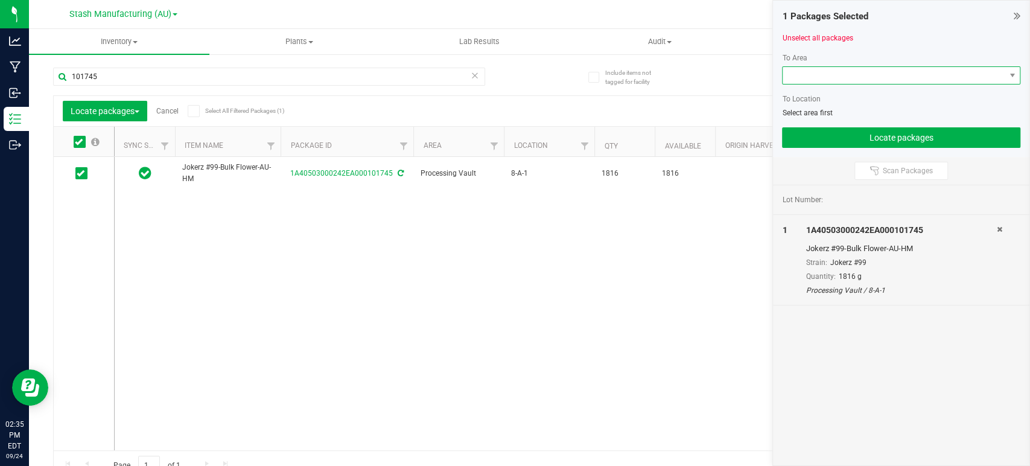
click at [819, 72] on span at bounding box center [893, 75] width 222 height 17
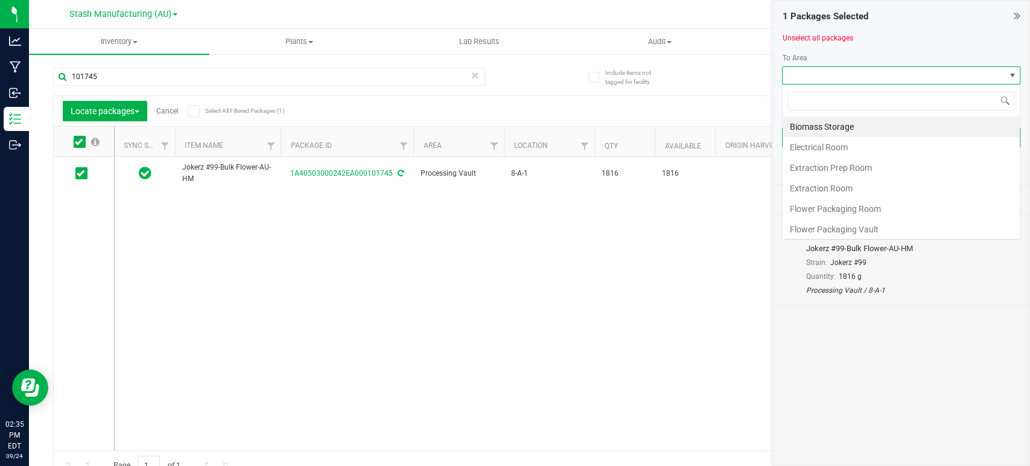
scroll to position [17, 238]
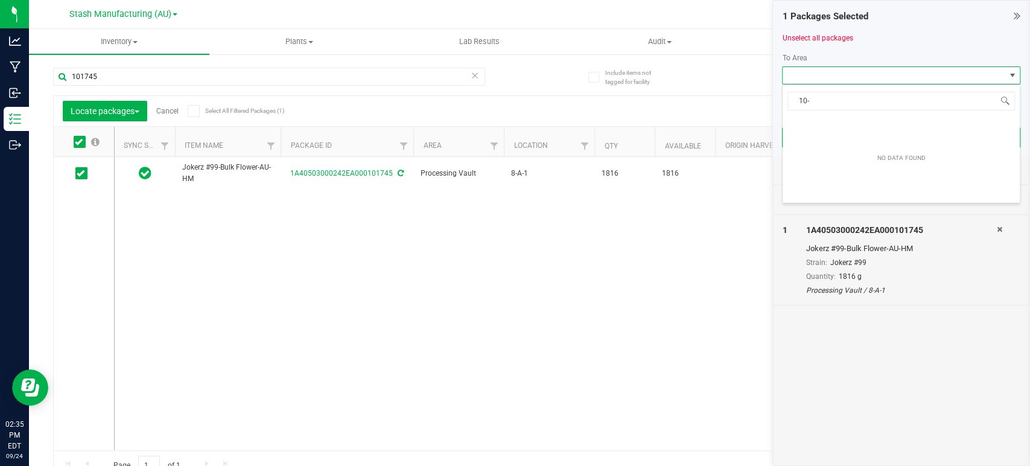
type input "10-"
click at [807, 71] on span "NO DATA FOUND" at bounding box center [893, 75] width 222 height 17
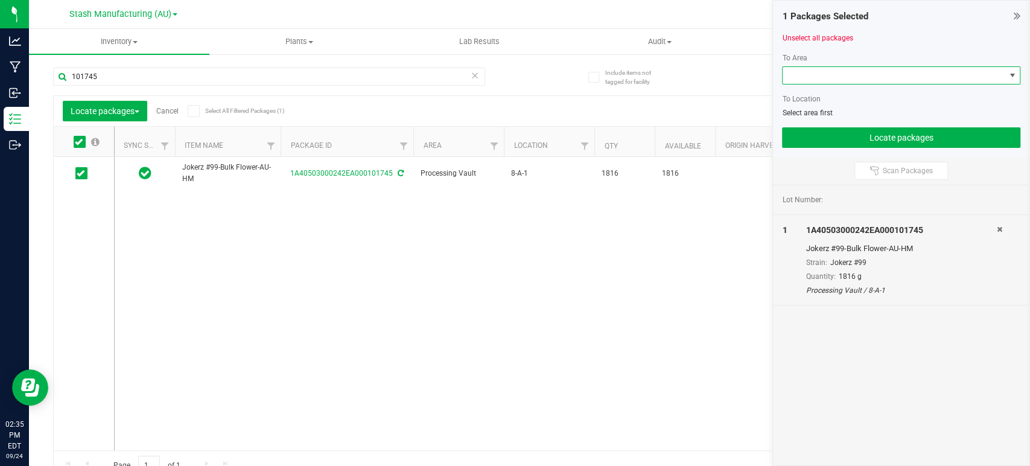
click at [807, 71] on span "NO DATA FOUND" at bounding box center [893, 75] width 222 height 17
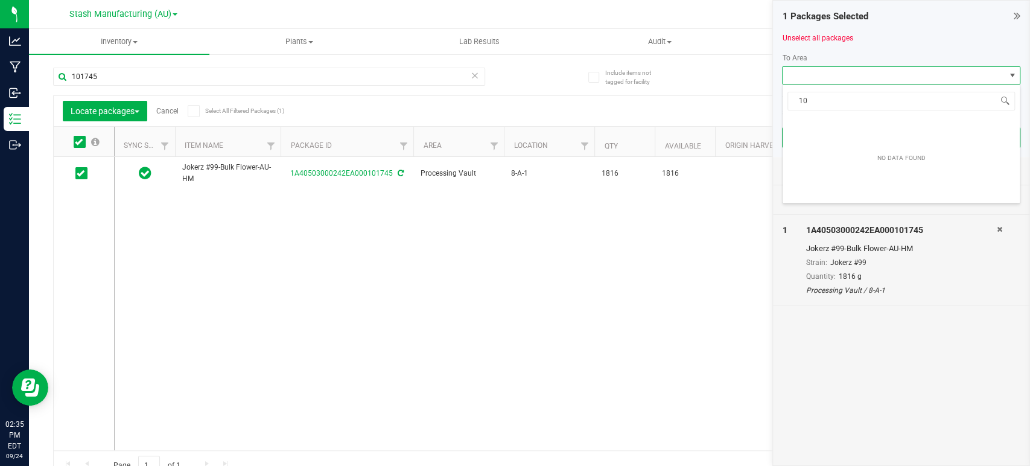
type input "1"
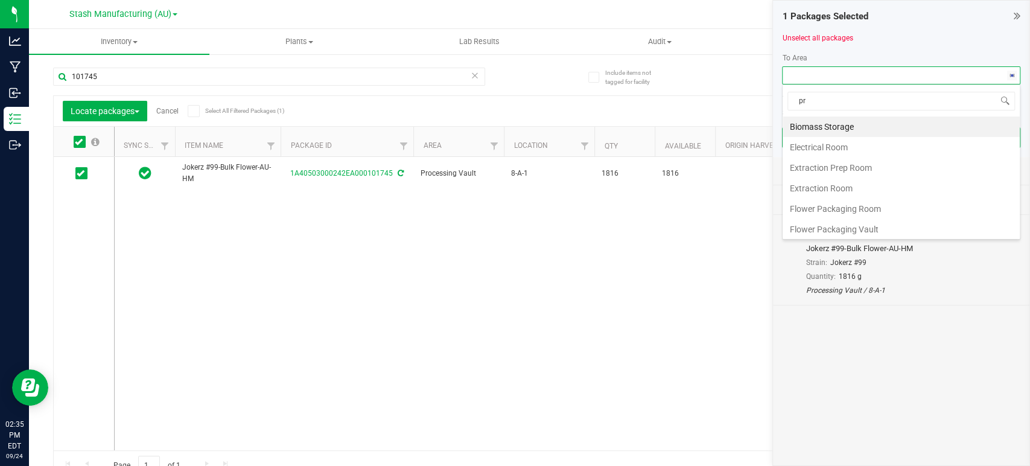
type input "pro"
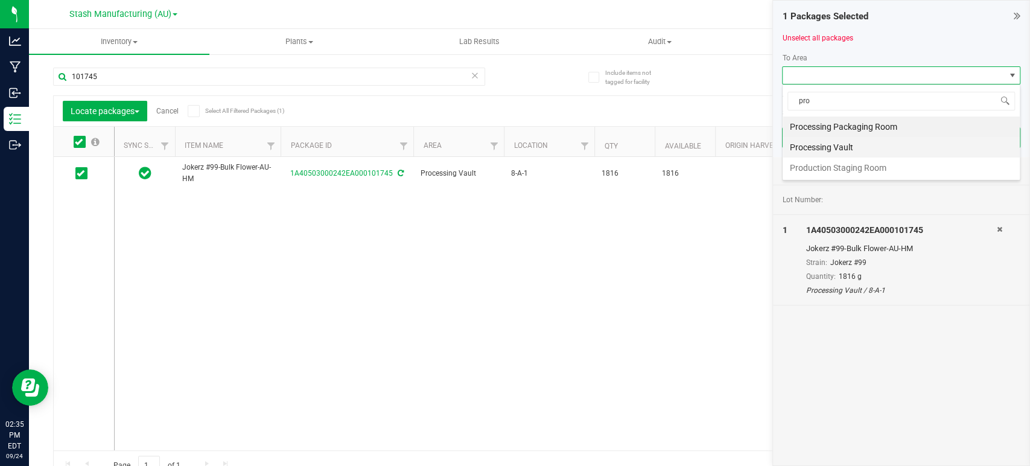
click at [860, 144] on li "Processing Vault" at bounding box center [900, 147] width 237 height 21
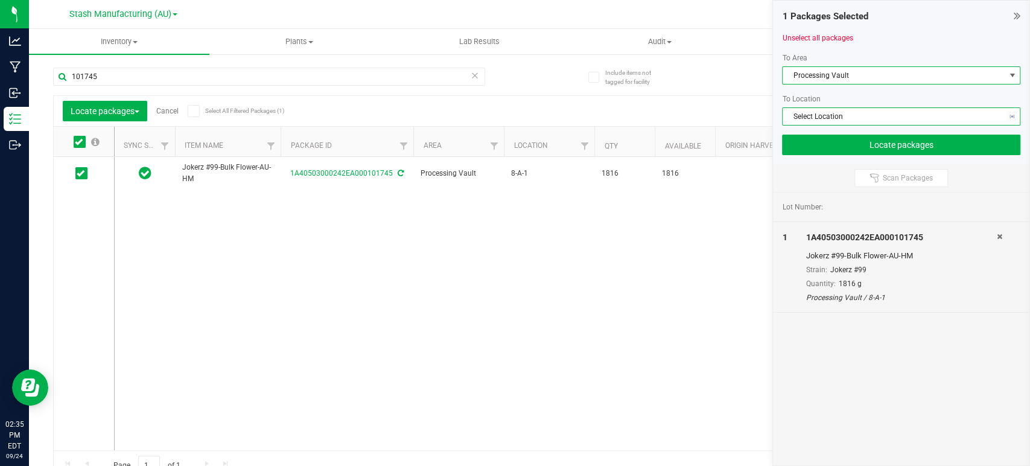
click at [834, 110] on span "Select Location" at bounding box center [893, 116] width 222 height 17
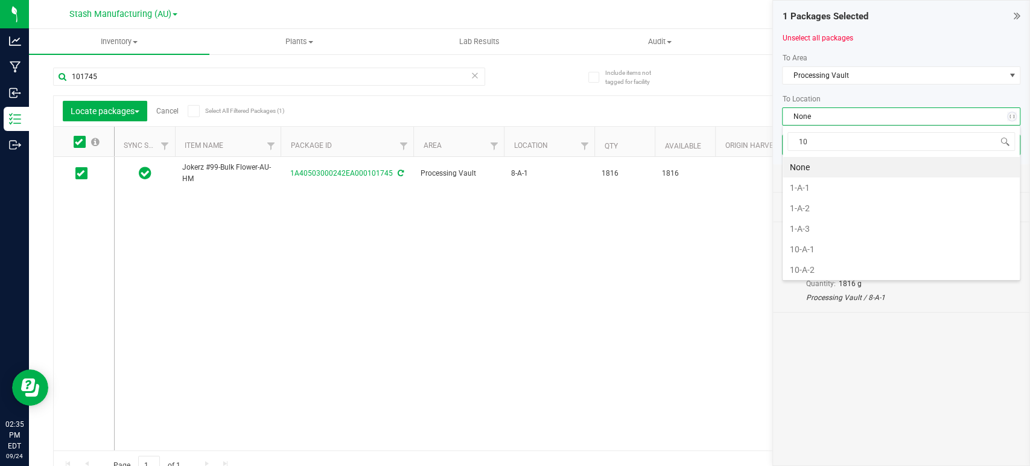
type input "10-"
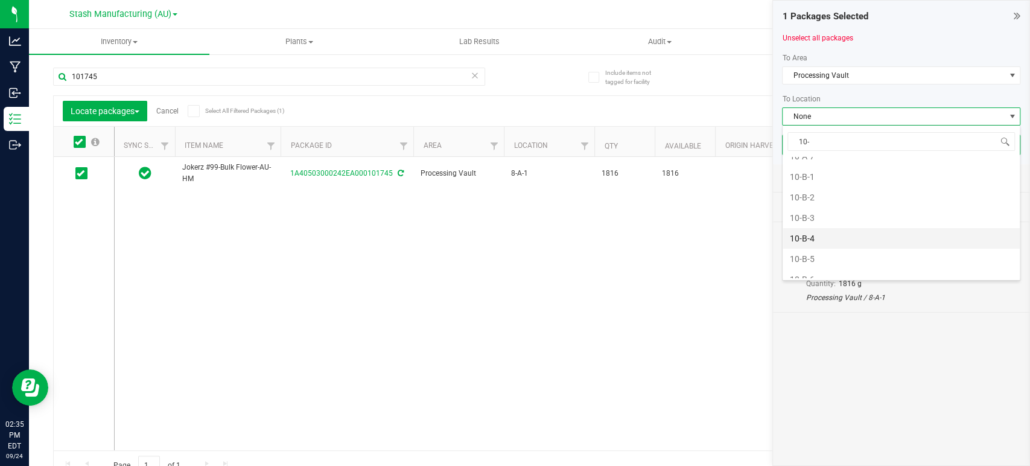
click at [817, 236] on li "10-B-4" at bounding box center [900, 238] width 237 height 21
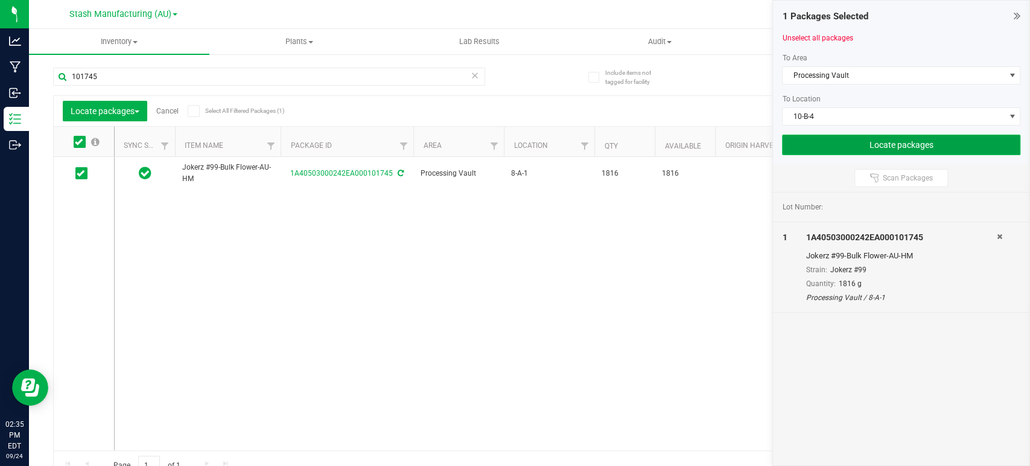
click at [881, 143] on button "Locate packages" at bounding box center [901, 145] width 238 height 21
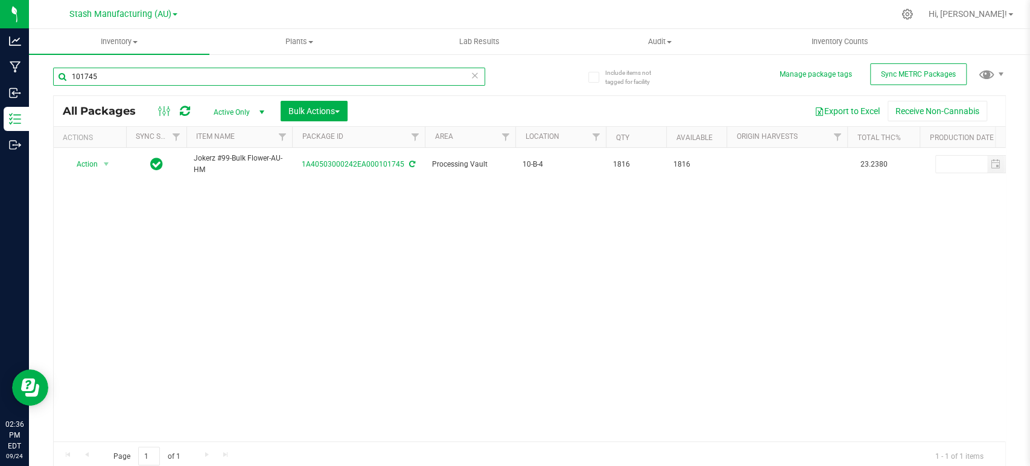
click at [209, 69] on input "101745" at bounding box center [269, 77] width 432 height 18
type input "102168"
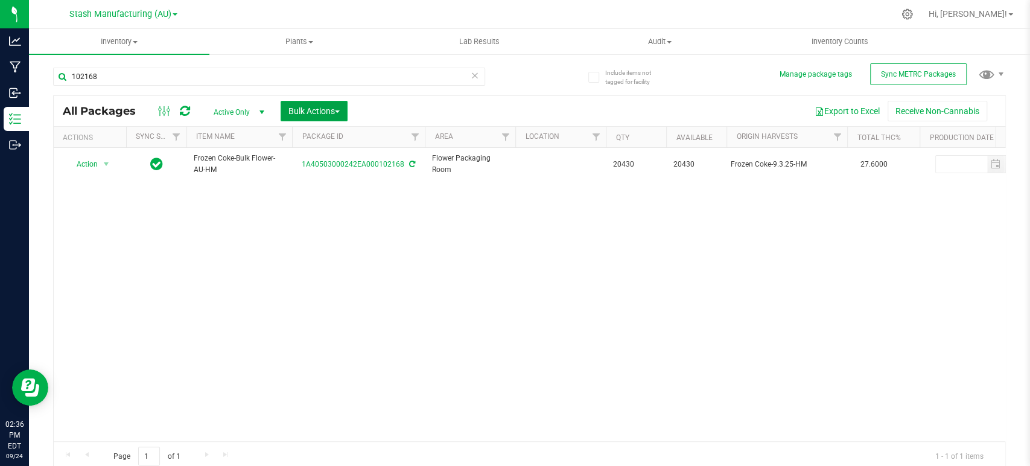
click at [336, 112] on span "Bulk Actions" at bounding box center [313, 111] width 51 height 10
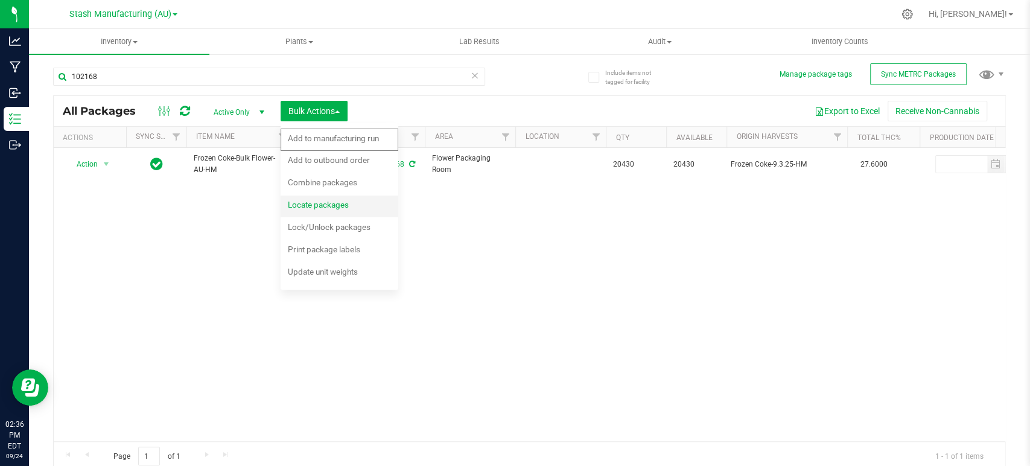
click at [328, 210] on div "Locate packages" at bounding box center [326, 206] width 77 height 19
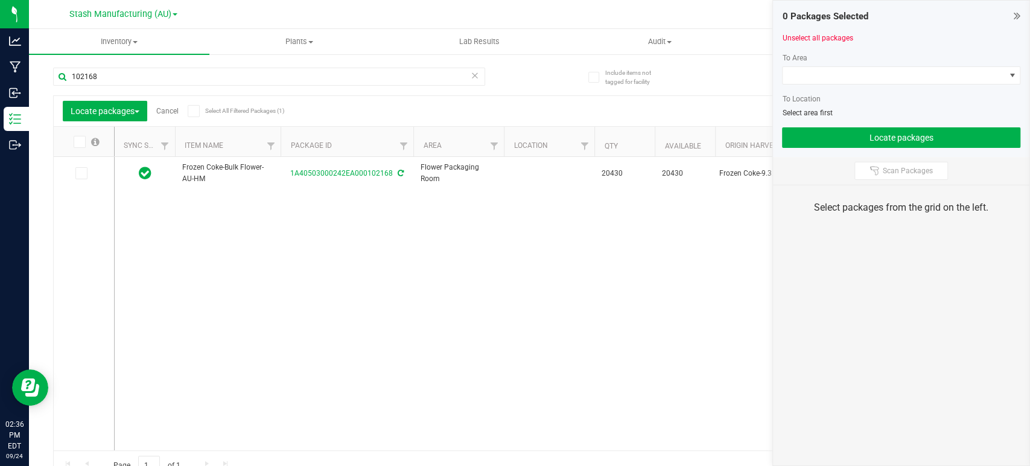
click at [81, 173] on icon at bounding box center [81, 173] width 8 height 0
click at [0, 0] on input "checkbox" at bounding box center [0, 0] width 0 height 0
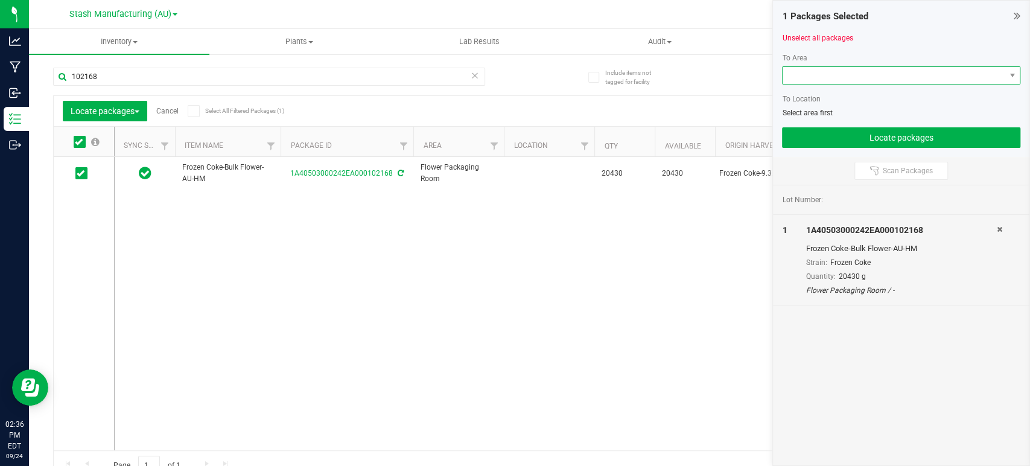
click at [811, 72] on span at bounding box center [893, 75] width 222 height 17
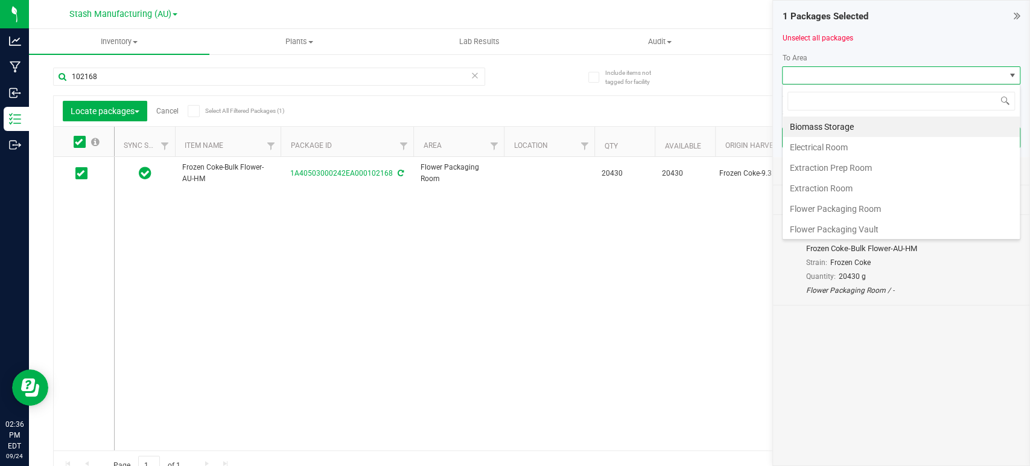
scroll to position [17, 238]
type input "pro"
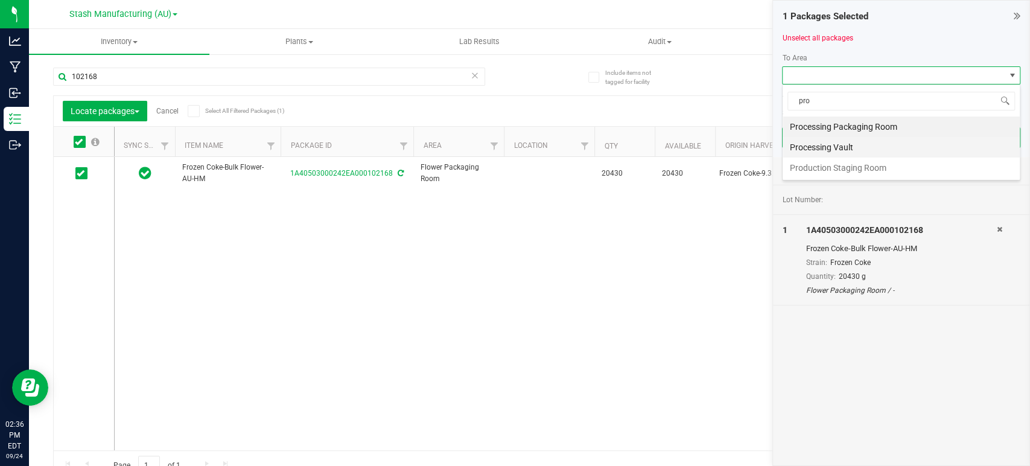
click at [839, 143] on li "Processing Vault" at bounding box center [900, 147] width 237 height 21
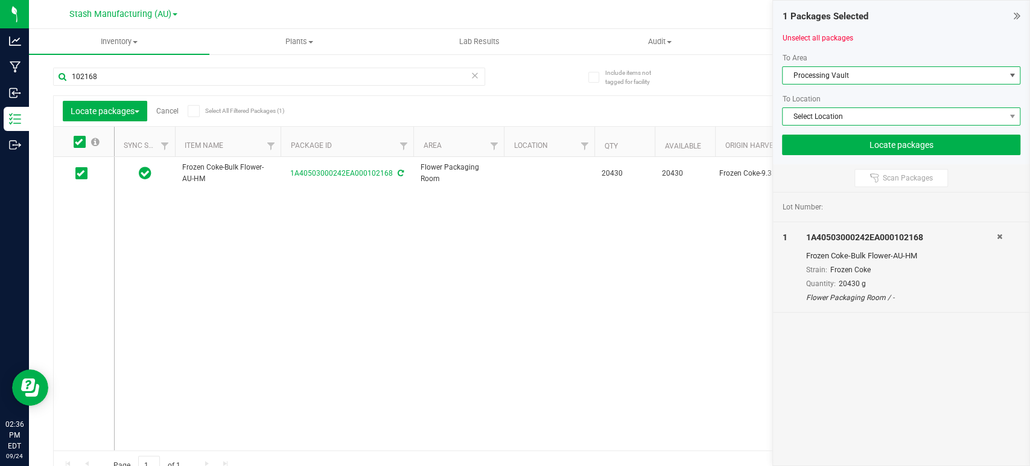
click at [837, 112] on span "Select Location" at bounding box center [893, 116] width 222 height 17
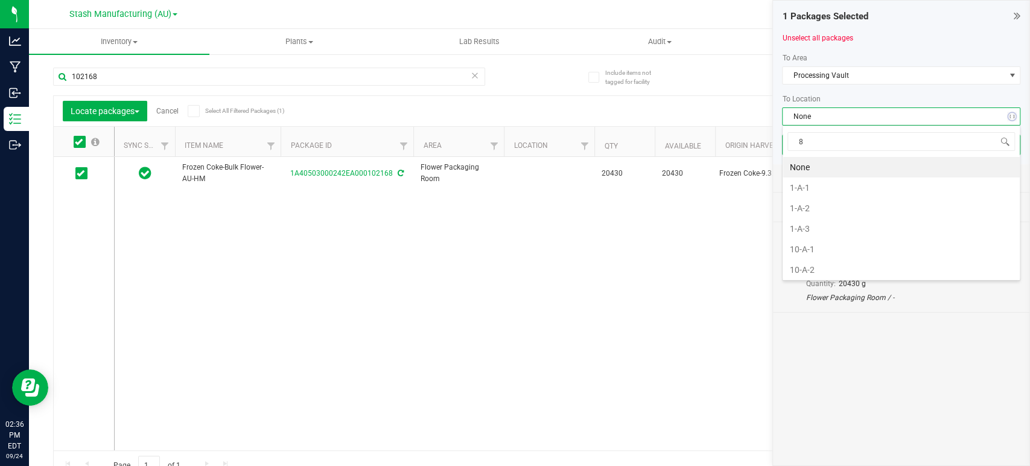
type input "8-"
click at [811, 167] on li "8-A-1" at bounding box center [900, 167] width 237 height 21
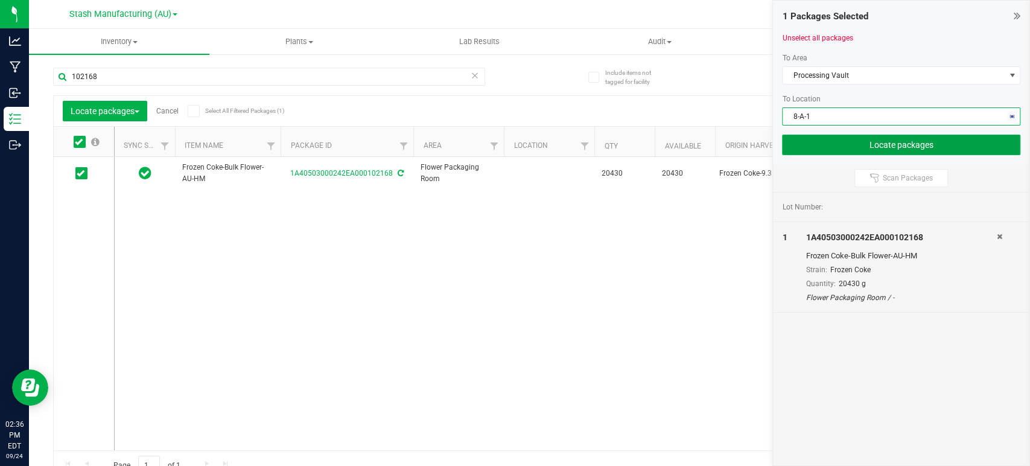
click at [884, 139] on button "Locate packages" at bounding box center [901, 145] width 238 height 21
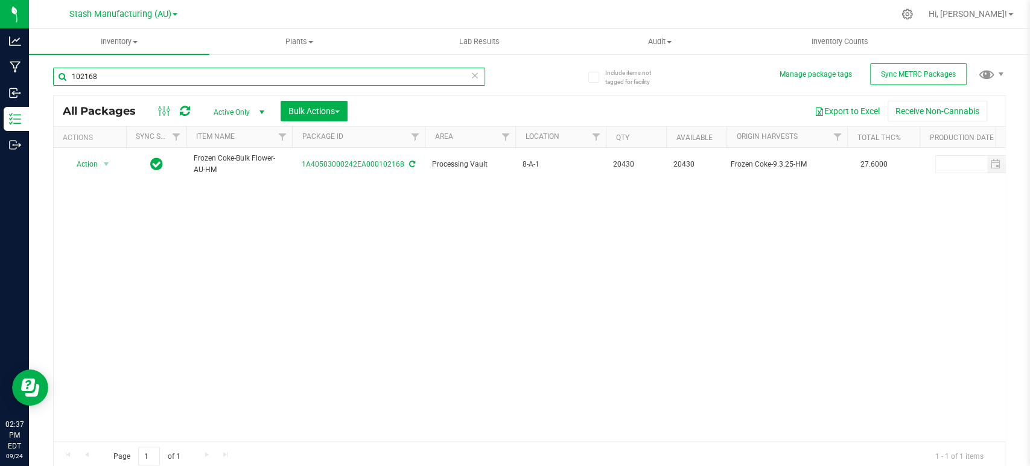
click at [106, 72] on input "102168" at bounding box center [269, 77] width 432 height 18
type input "102165"
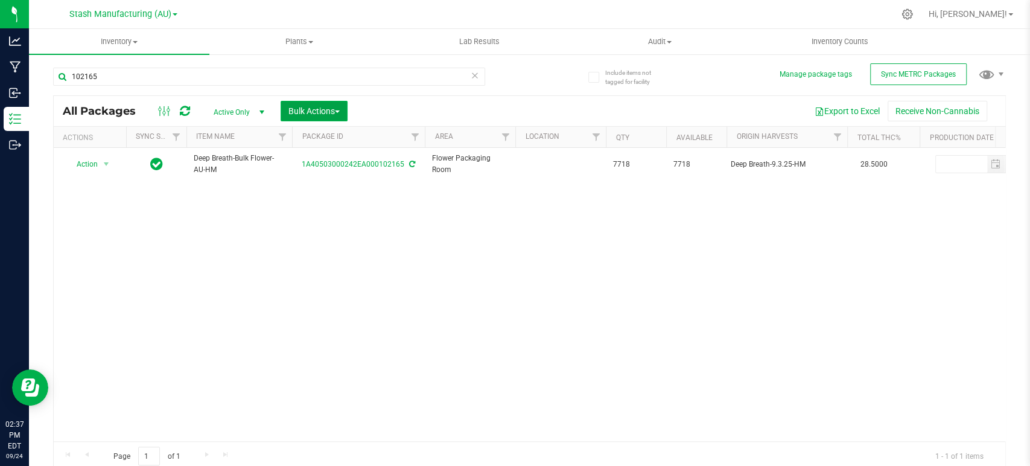
click at [296, 110] on span "Bulk Actions" at bounding box center [313, 111] width 51 height 10
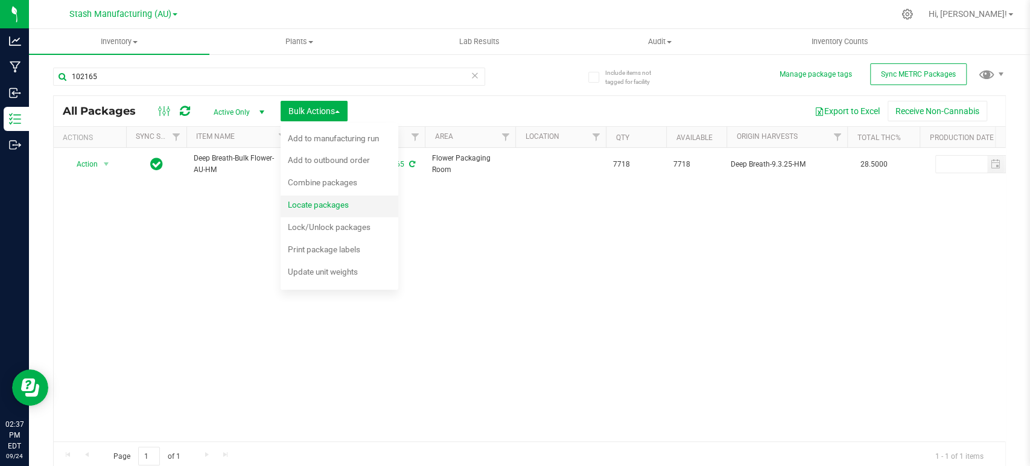
click at [315, 207] on span "Locate packages" at bounding box center [318, 205] width 61 height 10
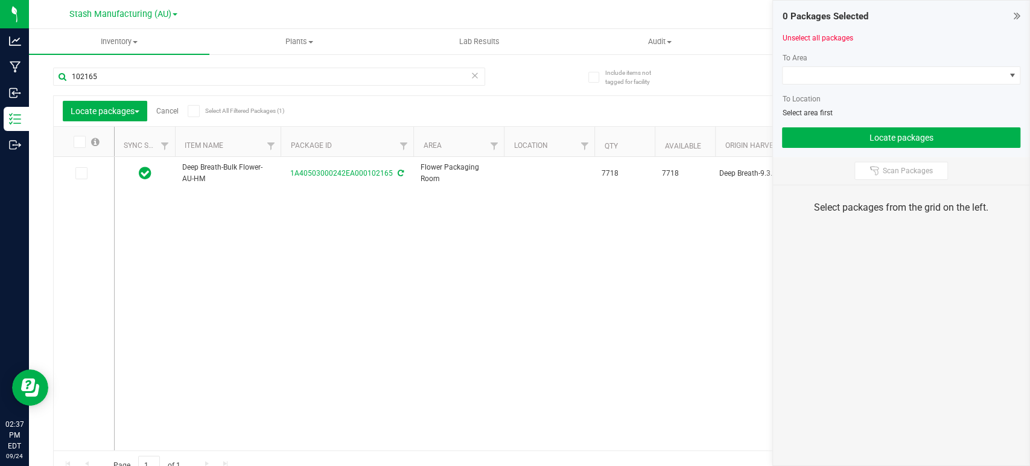
click at [79, 173] on icon at bounding box center [81, 173] width 8 height 0
click at [0, 0] on input "checkbox" at bounding box center [0, 0] width 0 height 0
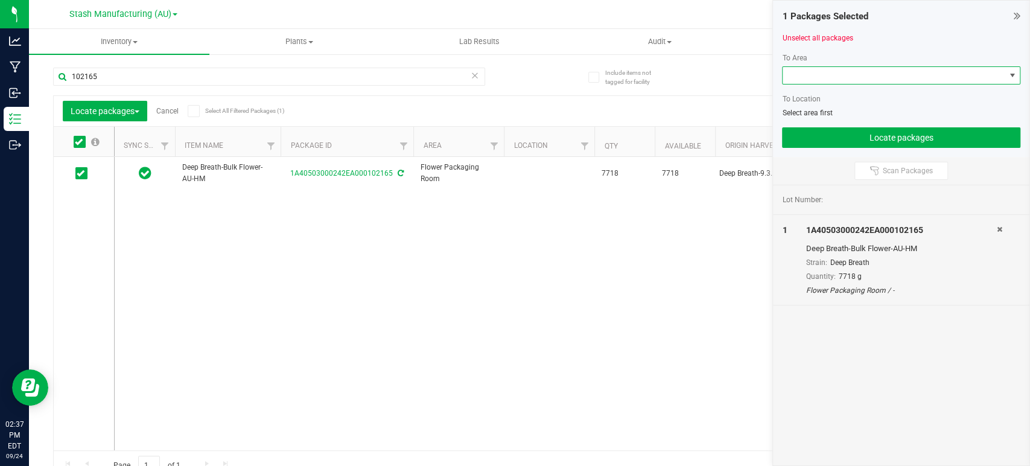
click at [819, 69] on span at bounding box center [893, 75] width 222 height 17
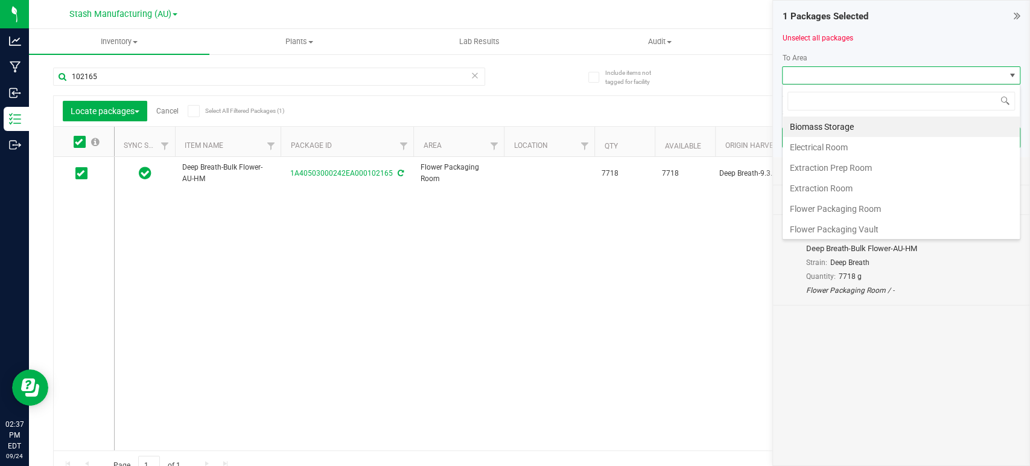
scroll to position [17, 238]
type input "pro"
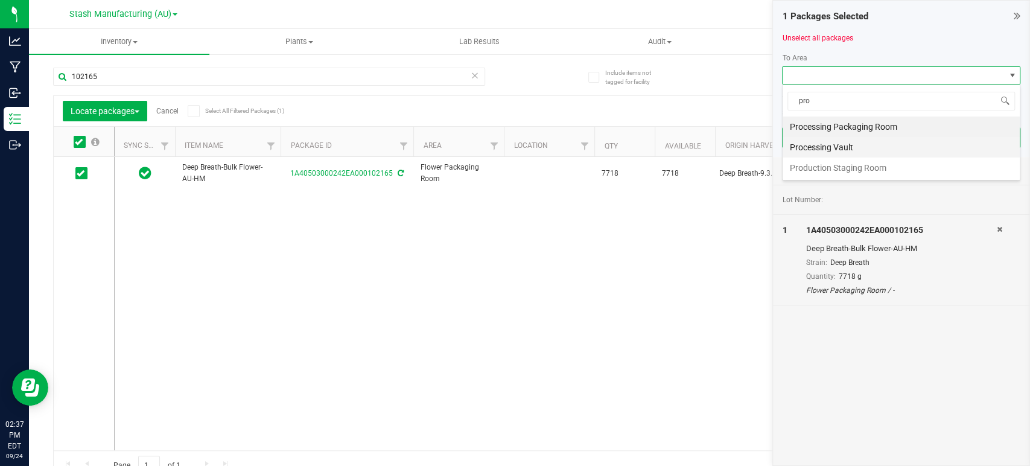
click at [835, 148] on li "Processing Vault" at bounding box center [900, 147] width 237 height 21
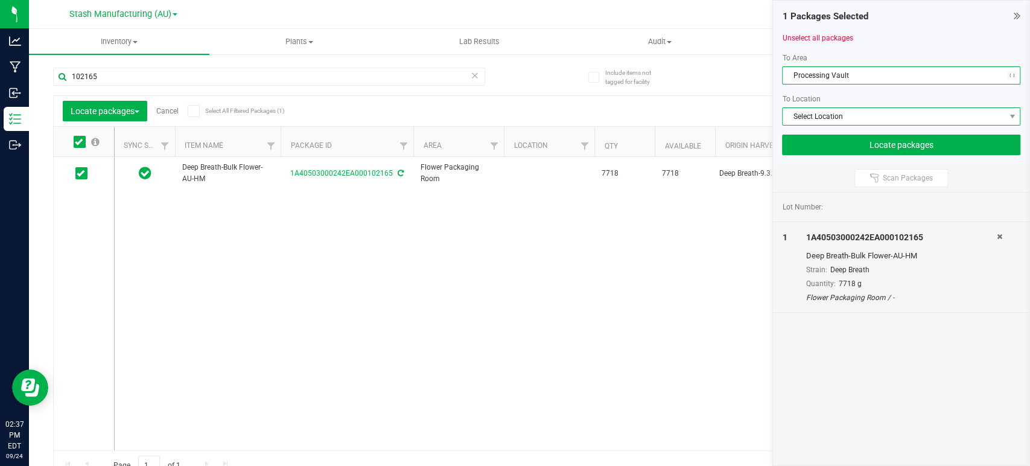
click at [806, 118] on span "Select Location" at bounding box center [893, 116] width 222 height 17
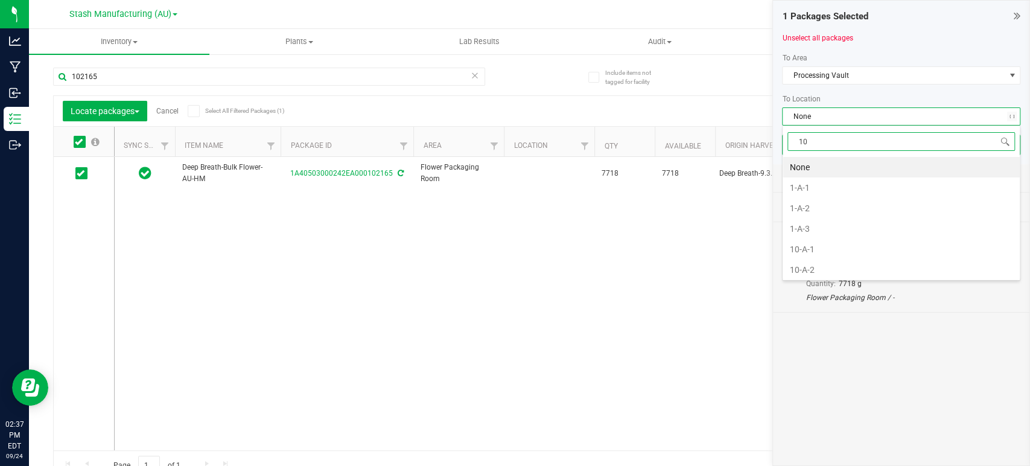
type input "10-"
click at [819, 197] on li "10-B-2" at bounding box center [900, 197] width 237 height 21
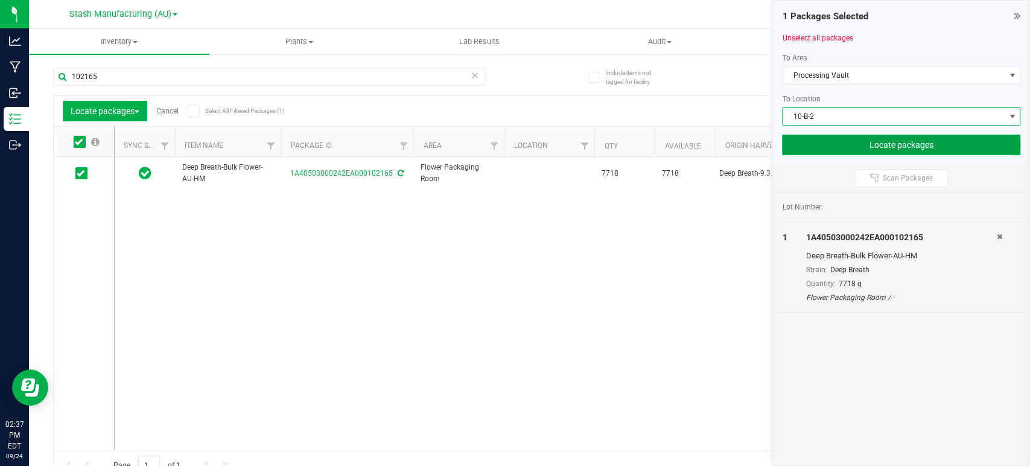
click at [884, 139] on button "Locate packages" at bounding box center [901, 145] width 238 height 21
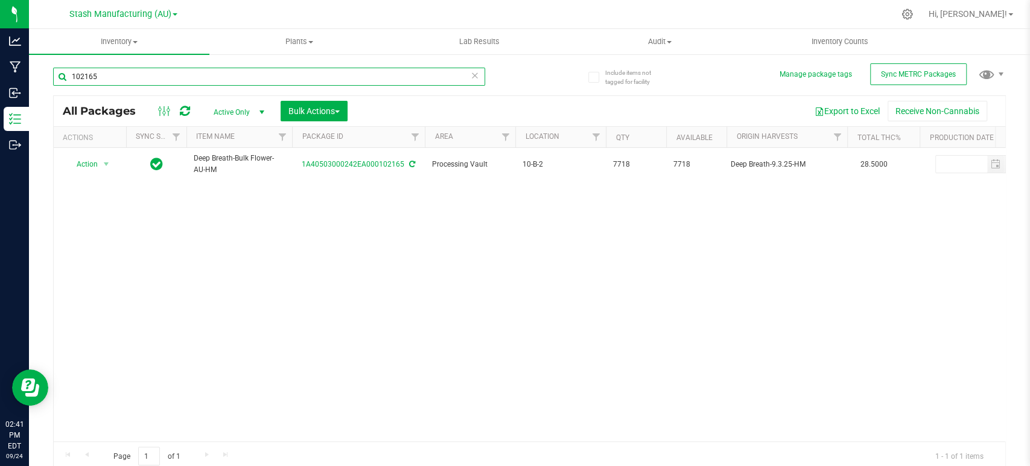
click at [144, 79] on input "102165" at bounding box center [269, 77] width 432 height 18
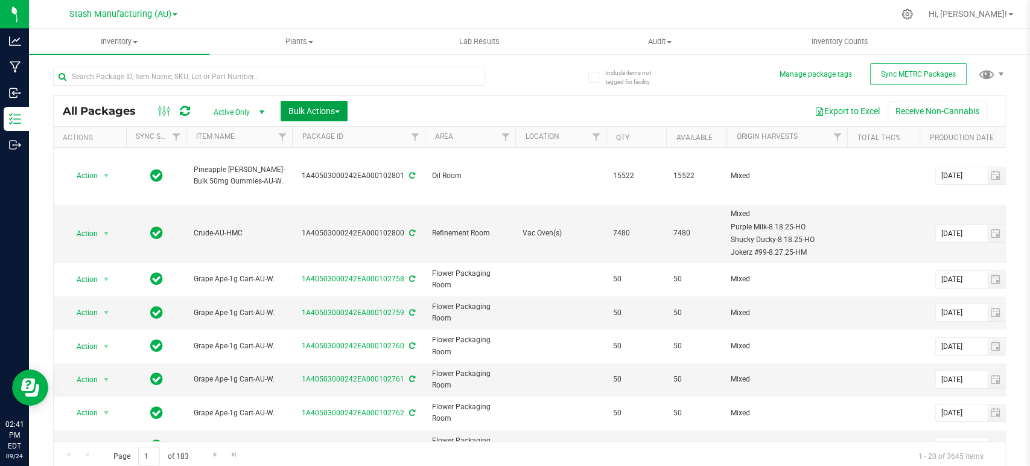
click at [323, 113] on span "Bulk Actions" at bounding box center [313, 111] width 51 height 10
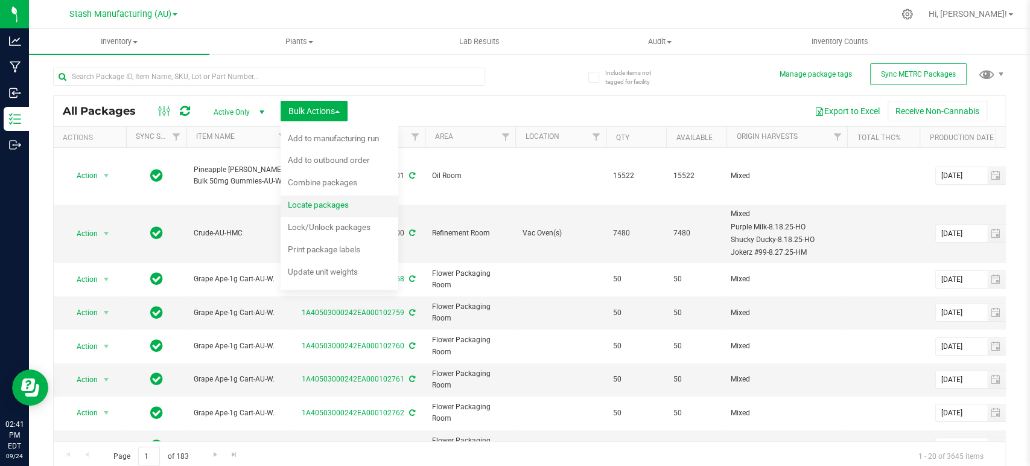
click at [327, 203] on span "Locate packages" at bounding box center [318, 205] width 61 height 10
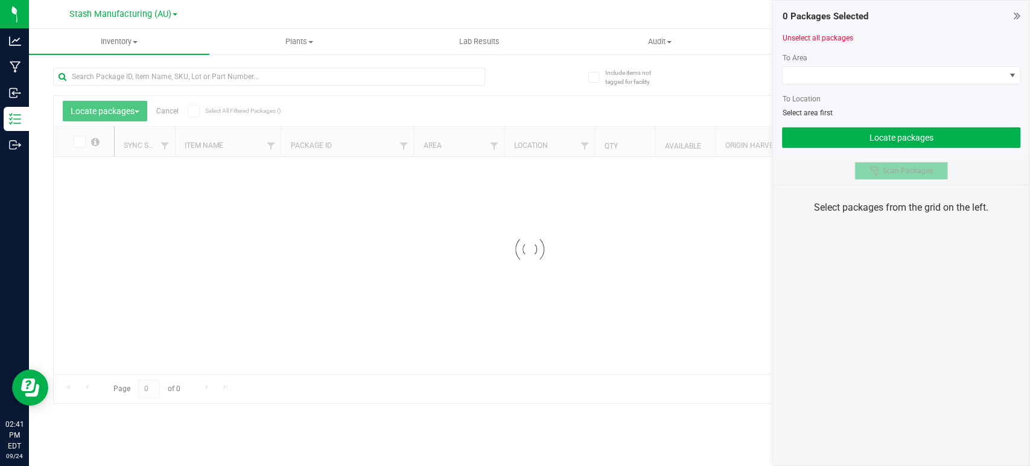
click at [893, 166] on span "Scan Packages" at bounding box center [908, 171] width 50 height 10
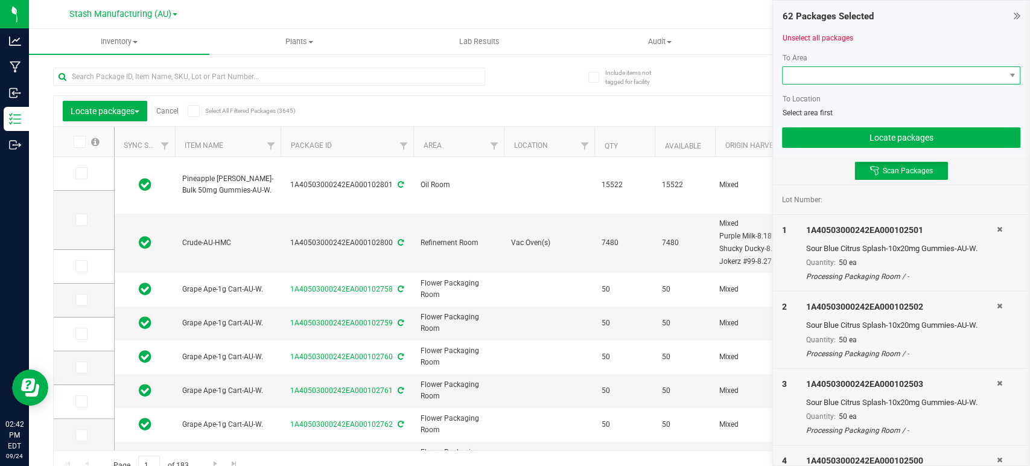
click at [796, 76] on span at bounding box center [893, 75] width 222 height 17
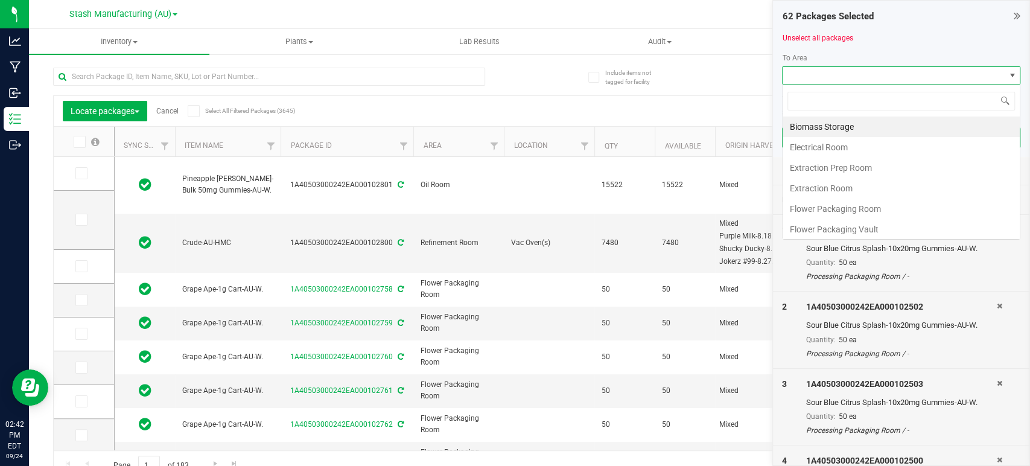
scroll to position [17, 238]
type input "pro"
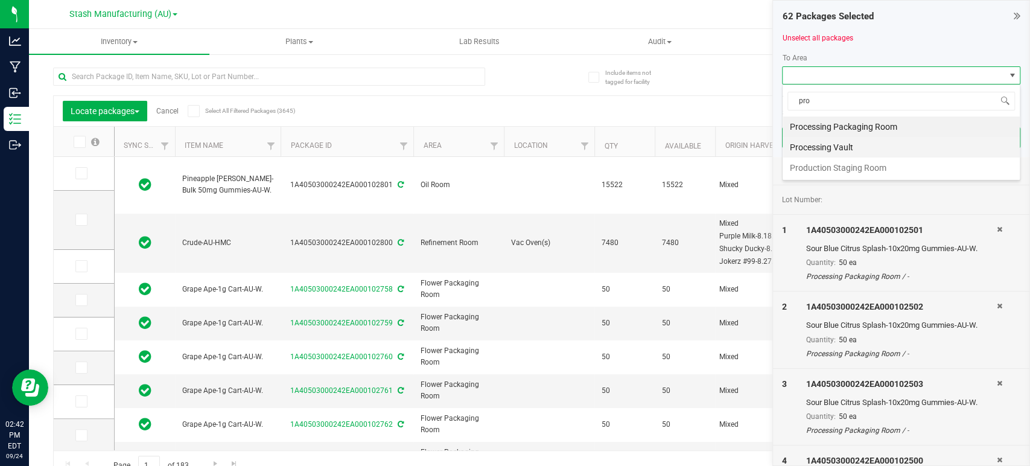
click at [851, 146] on li "Processing Vault" at bounding box center [900, 147] width 237 height 21
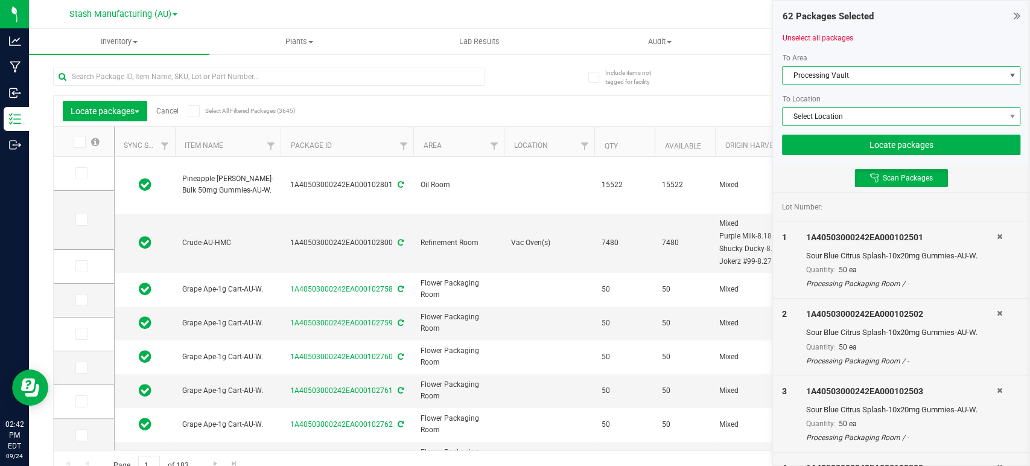
click at [834, 113] on span "Select Location" at bounding box center [893, 116] width 222 height 17
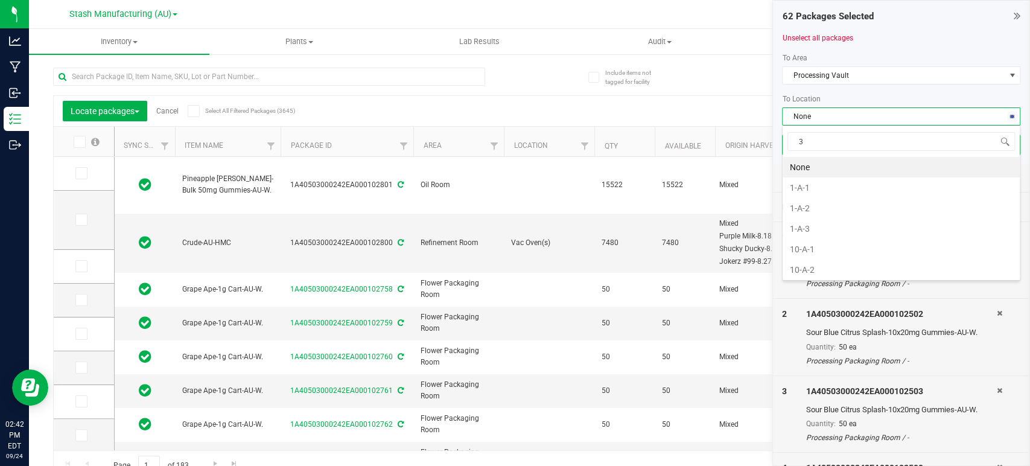
type input "3-"
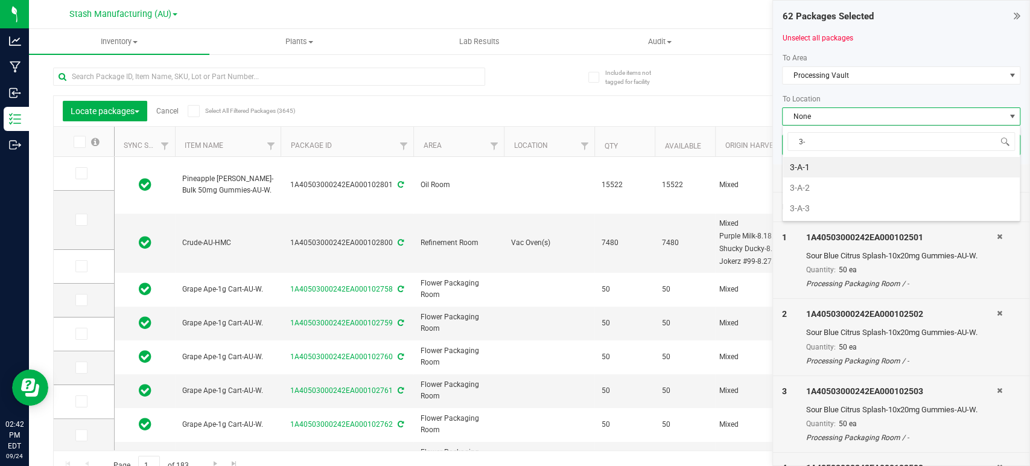
click at [804, 168] on li "3-A-1" at bounding box center [900, 167] width 237 height 21
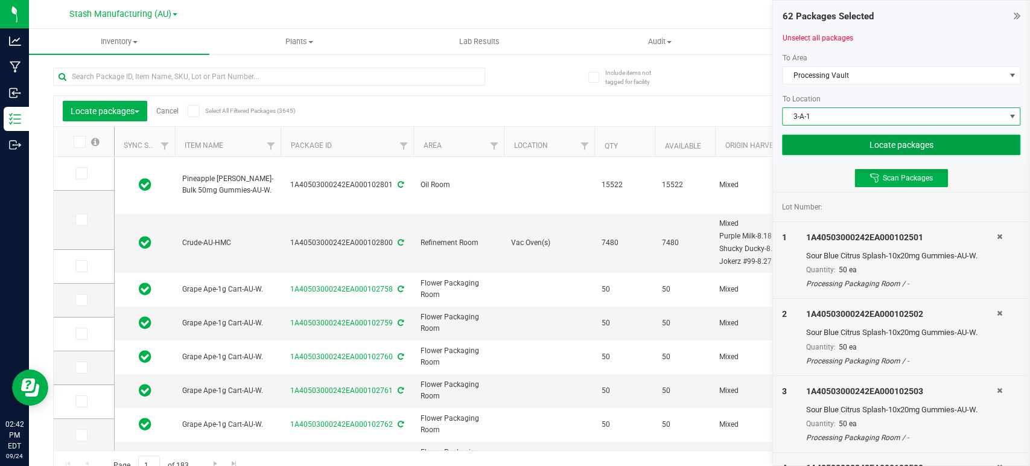
click at [872, 146] on button "Locate packages" at bounding box center [901, 145] width 238 height 21
